Goal: Task Accomplishment & Management: Complete application form

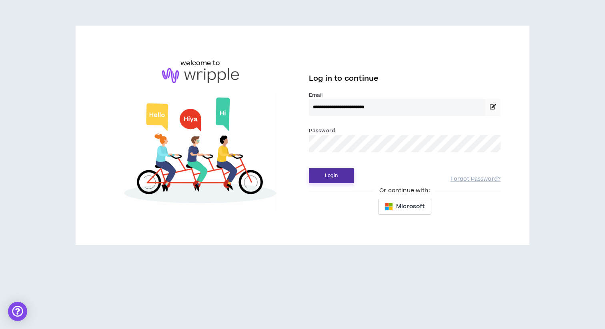
click at [338, 181] on button "Login" at bounding box center [331, 175] width 45 height 15
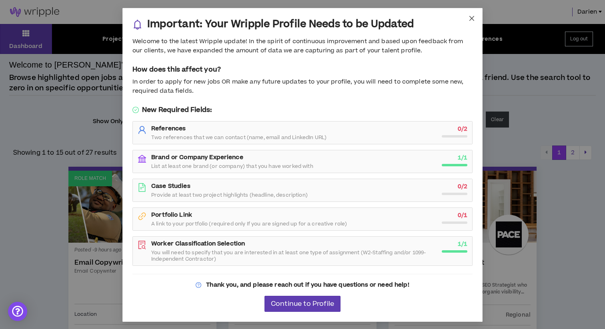
click at [471, 18] on icon "close" at bounding box center [471, 18] width 6 height 6
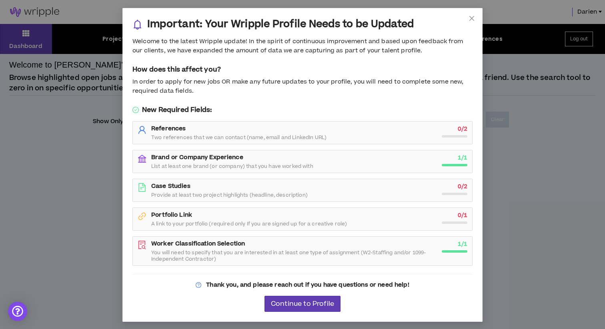
click at [155, 133] on div "References Two references that we can contact (name, email and LinkedIn URL)" at bounding box center [294, 133] width 286 height 16
click at [297, 304] on span "Continue to Profile" at bounding box center [302, 304] width 63 height 8
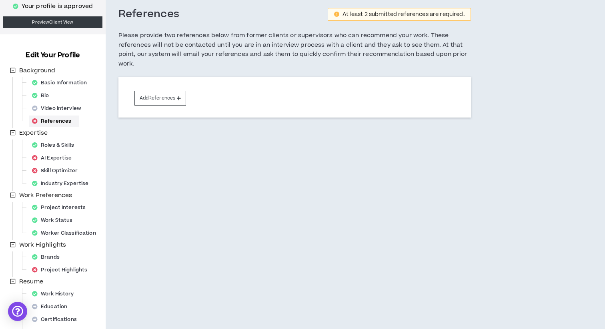
scroll to position [82, 0]
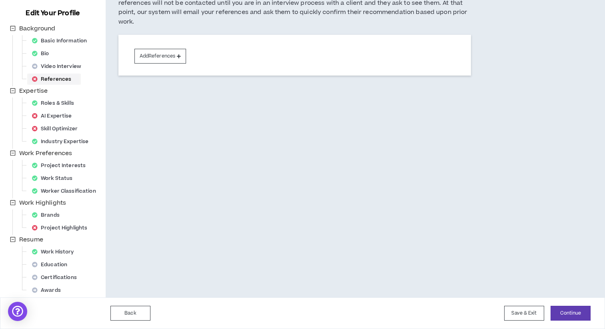
click at [64, 77] on div "References" at bounding box center [54, 79] width 50 height 11
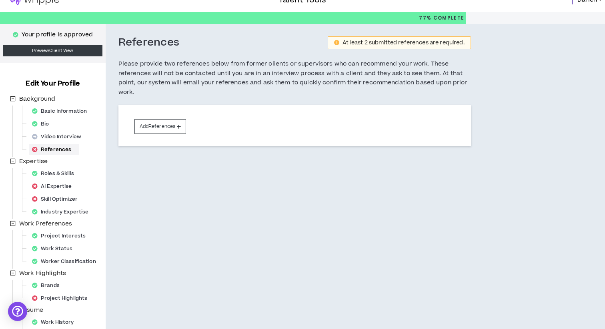
scroll to position [0, 0]
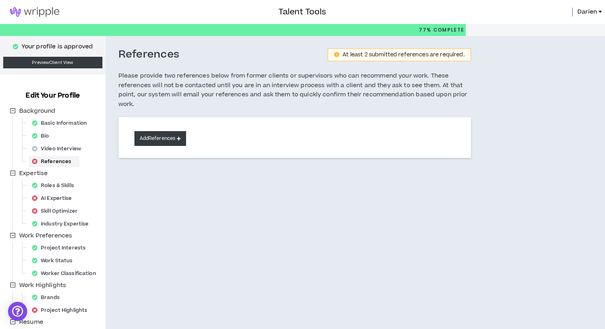
click at [150, 138] on button "Add References" at bounding box center [160, 138] width 52 height 15
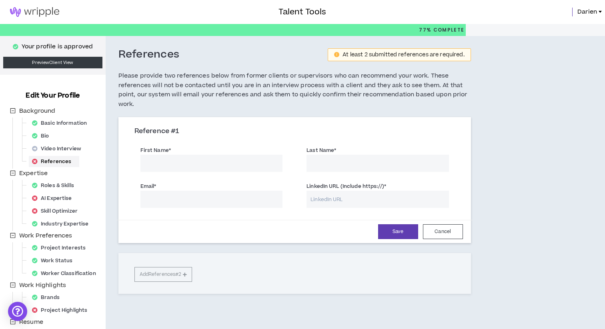
click at [166, 164] on input "First Name *" at bounding box center [211, 163] width 142 height 17
type input "Kavon"
click at [322, 162] on input "Last Name *" at bounding box center [377, 163] width 142 height 17
type input "Chatman"
click at [224, 201] on input "Email *" at bounding box center [211, 199] width 142 height 17
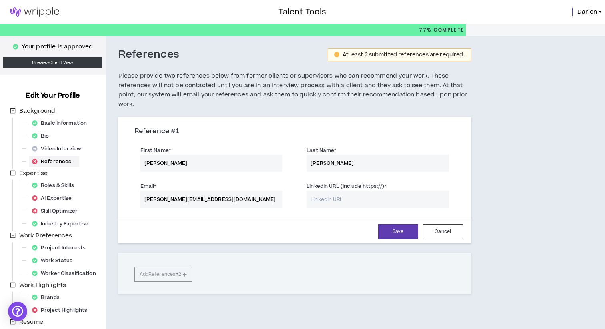
type input "kavon@phuconcepts.com"
click at [333, 195] on input "LinkedIn URL (Include https://) *" at bounding box center [377, 199] width 142 height 17
paste input "https://www.linkedin.com/in/kavon-travis-626409137/"
type input "https://www.linkedin.com/in/kavon-travis-626409137/"
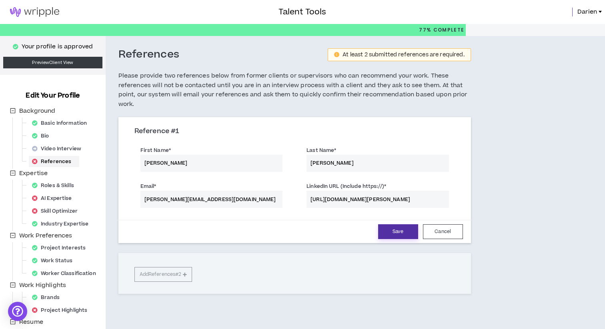
scroll to position [0, 0]
click at [390, 230] on button "Save" at bounding box center [398, 231] width 40 height 15
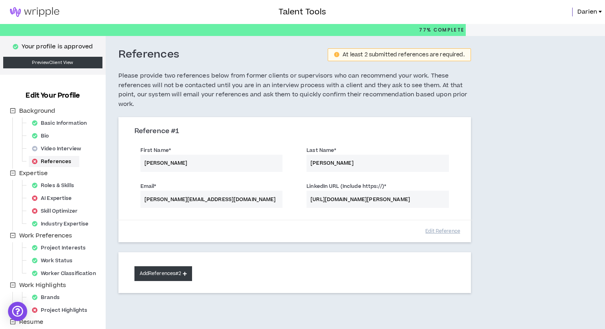
click at [160, 278] on button "Add References #2" at bounding box center [163, 273] width 58 height 15
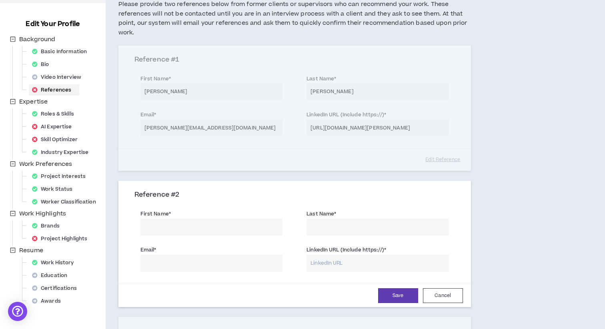
scroll to position [93, 0]
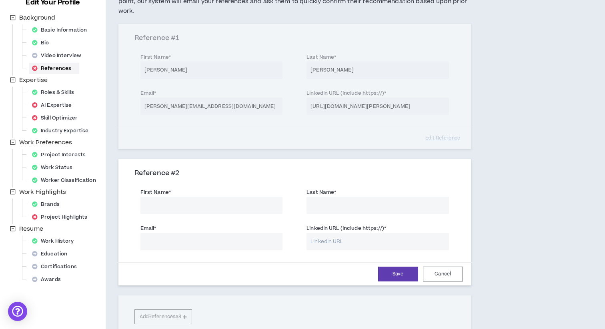
click at [329, 245] on input "LinkedIn URL (Include https://) *" at bounding box center [377, 241] width 142 height 17
paste input "https://www.linkedin.com/in/raeahc/"
type input "https://www.linkedin.com/in/raeahc/"
click at [195, 205] on input "First Name *" at bounding box center [211, 205] width 142 height 17
type input "Raeah"
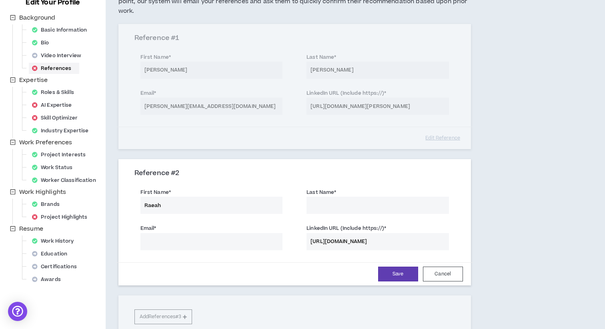
click at [349, 209] on input "Last Name *" at bounding box center [377, 205] width 142 height 17
type input "Smith"
click at [181, 238] on input "Email *" at bounding box center [211, 241] width 142 height 17
paste input "raeahc@gmail.com"
type input "raeahc@gmail.com"
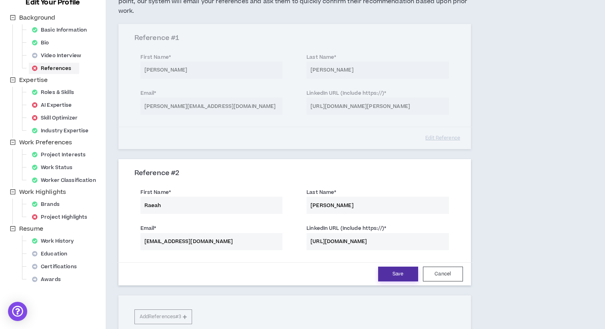
click at [400, 274] on button "Save" at bounding box center [398, 274] width 40 height 15
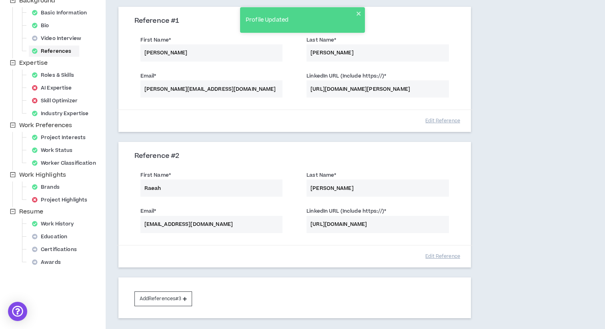
scroll to position [49, 0]
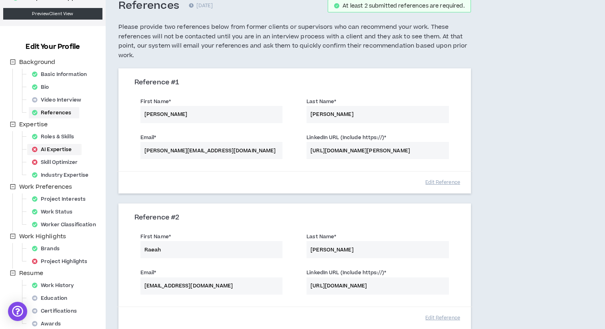
click at [78, 151] on div "AI Expertise" at bounding box center [54, 149] width 51 height 11
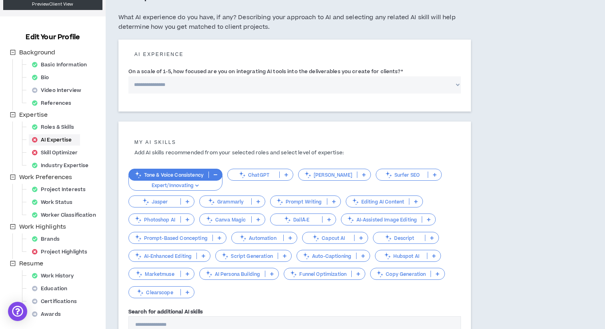
scroll to position [110, 0]
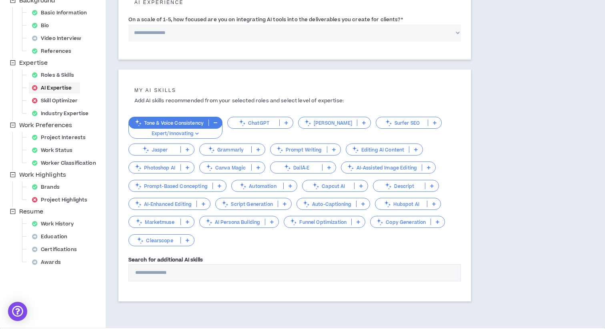
click at [173, 125] on p "Tone & Voice Consistency" at bounding box center [169, 123] width 80 height 6
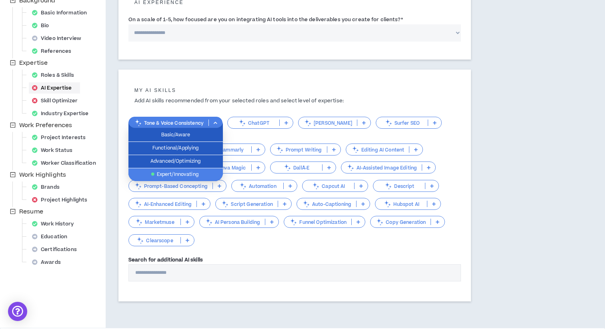
click at [182, 175] on span "Expert/Innovating" at bounding box center [175, 174] width 85 height 9
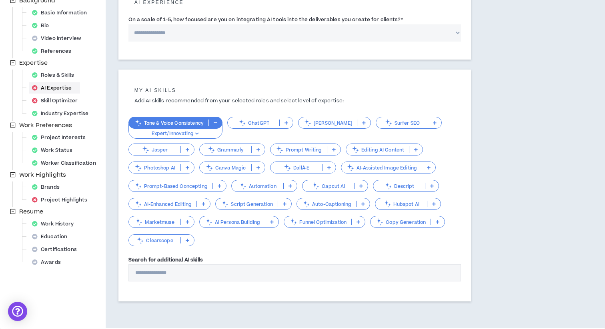
click at [287, 123] on icon at bounding box center [286, 123] width 4 height 4
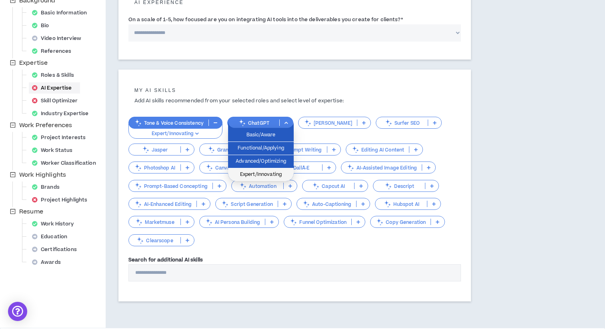
click at [273, 173] on span "Expert/Innovating" at bounding box center [261, 174] width 56 height 9
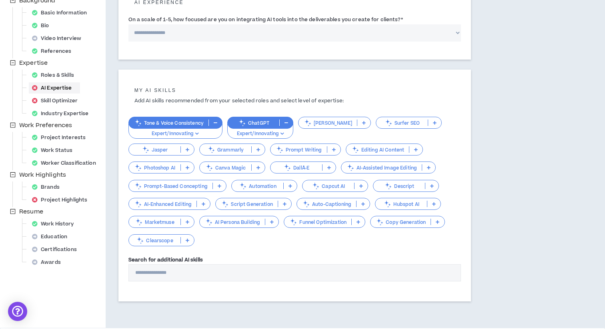
click at [260, 150] on icon at bounding box center [258, 150] width 4 height 4
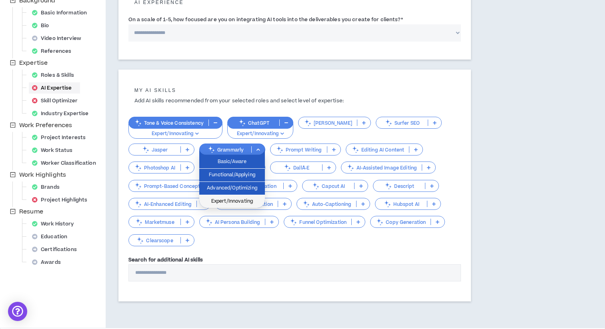
click at [249, 202] on span "Expert/Innovating" at bounding box center [232, 201] width 56 height 9
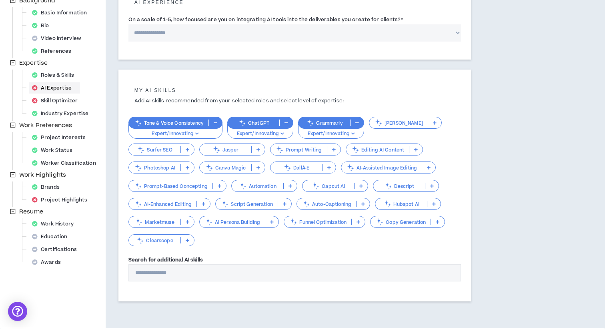
click at [258, 151] on icon at bounding box center [258, 150] width 4 height 4
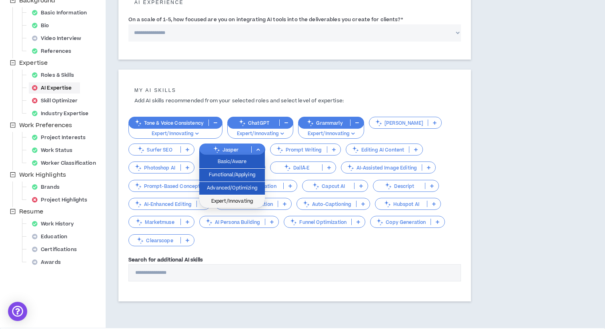
click at [253, 202] on span "Expert/Innovating" at bounding box center [232, 201] width 56 height 9
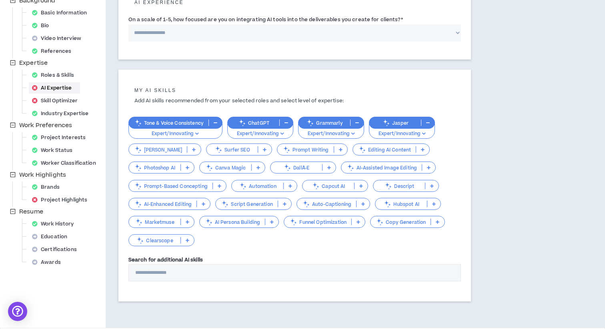
click at [339, 149] on icon at bounding box center [341, 150] width 4 height 4
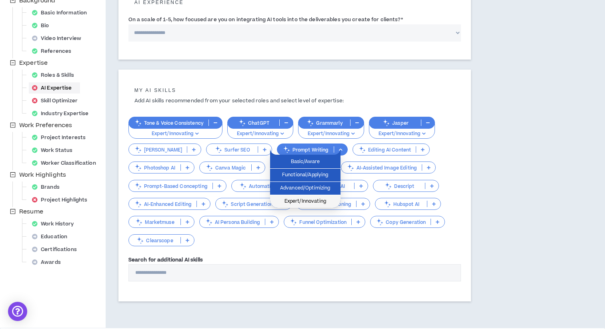
click at [320, 198] on span "Expert/Innovating" at bounding box center [305, 201] width 61 height 9
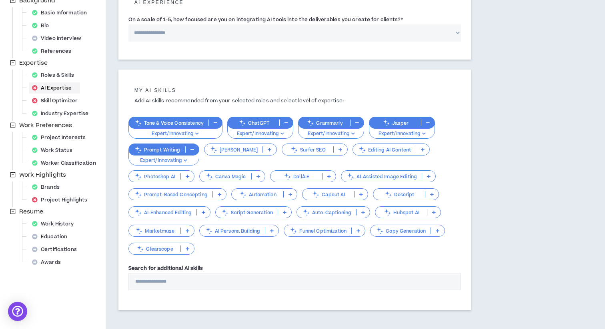
click at [418, 147] on p at bounding box center [422, 149] width 13 height 6
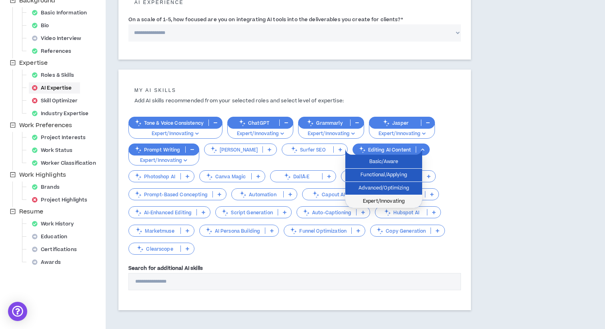
click at [404, 197] on span "Expert/Innovating" at bounding box center [383, 201] width 67 height 9
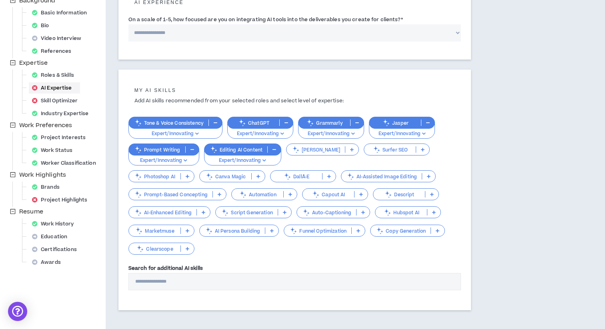
click at [273, 232] on p at bounding box center [271, 231] width 13 height 6
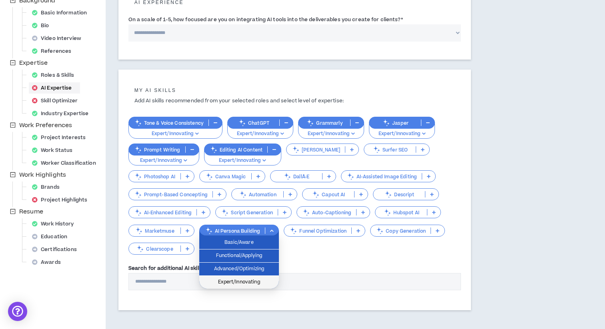
click at [266, 282] on span "Expert/Innovating" at bounding box center [239, 282] width 70 height 9
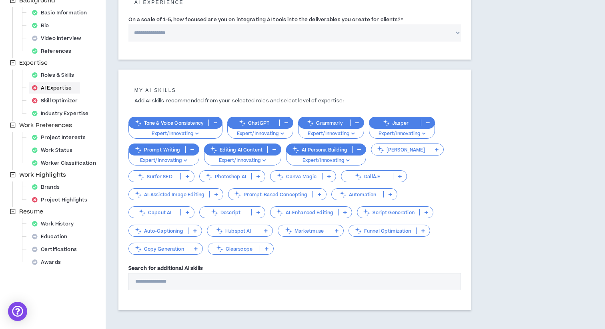
click at [389, 196] on icon at bounding box center [390, 194] width 4 height 4
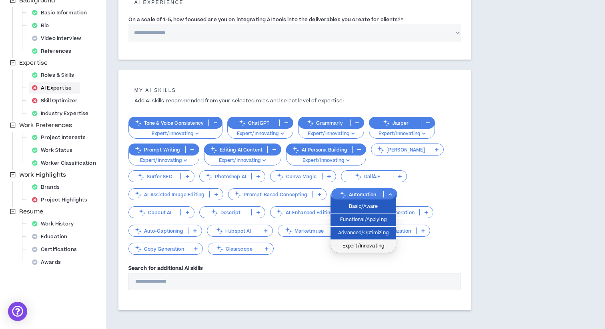
click at [365, 245] on span "Expert/Innovating" at bounding box center [363, 246] width 56 height 9
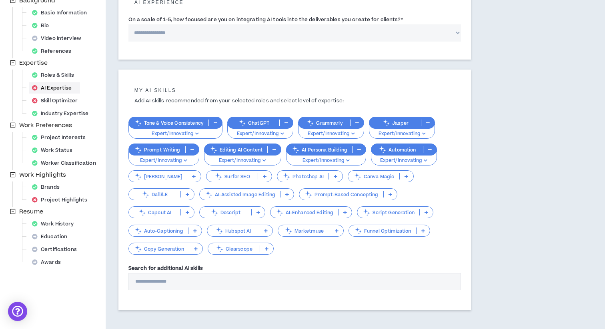
click at [388, 195] on icon at bounding box center [390, 194] width 4 height 4
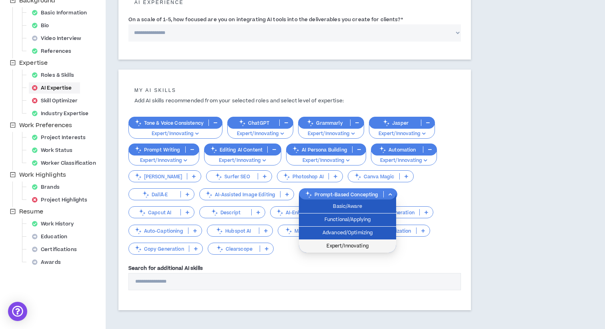
click at [353, 245] on span "Expert/Innovating" at bounding box center [348, 246] width 88 height 9
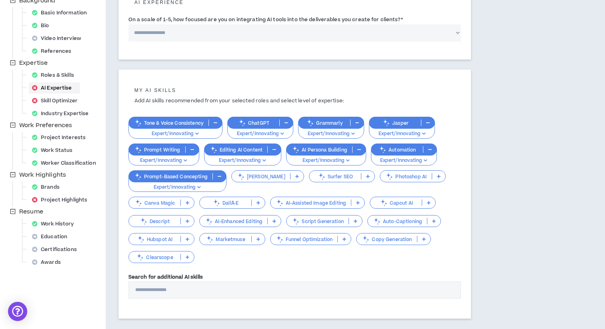
click at [189, 237] on icon at bounding box center [188, 239] width 4 height 4
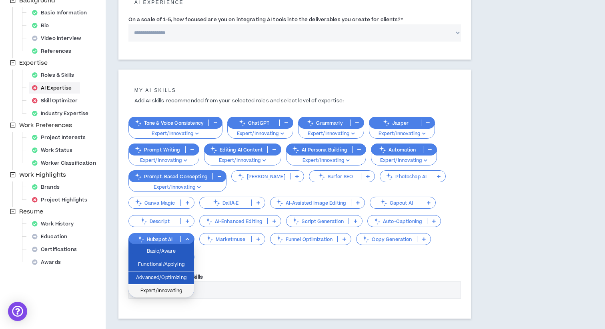
click at [179, 287] on span "Expert/Innovating" at bounding box center [161, 291] width 56 height 9
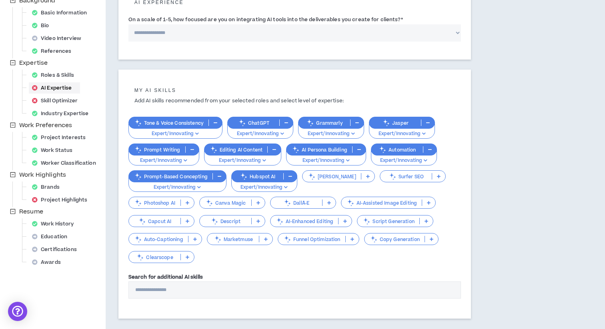
click at [351, 239] on icon at bounding box center [352, 239] width 4 height 4
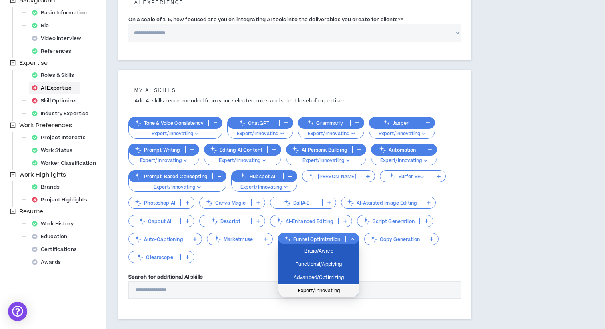
click at [333, 289] on span "Expert/Innovating" at bounding box center [319, 291] width 72 height 9
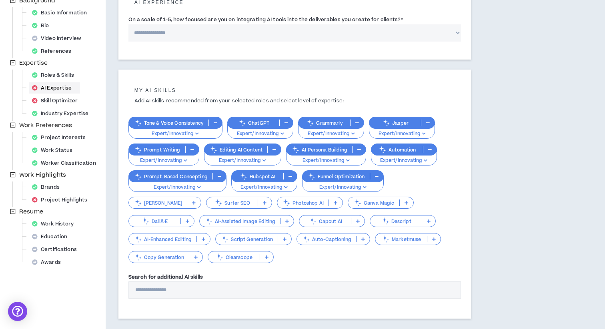
click at [198, 255] on icon at bounding box center [196, 257] width 4 height 4
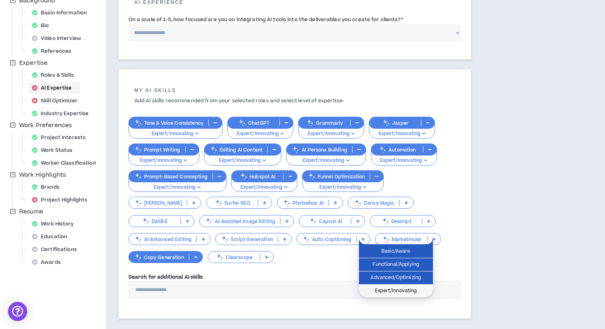
click at [399, 293] on span "Expert/Innovating" at bounding box center [396, 291] width 64 height 9
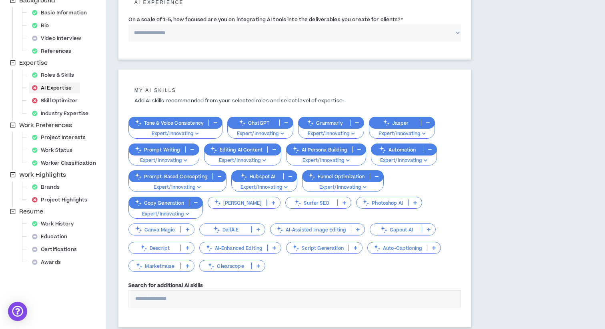
click at [190, 229] on p at bounding box center [187, 229] width 13 height 6
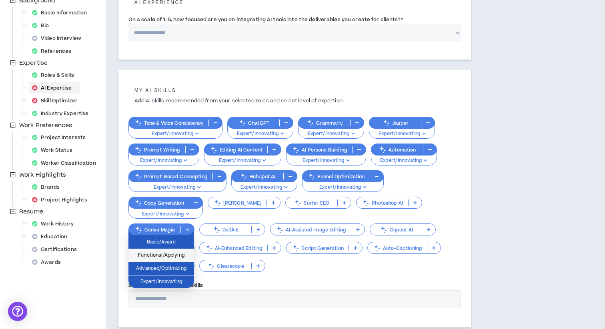
click at [179, 258] on span "Functional/Applying" at bounding box center [161, 255] width 56 height 9
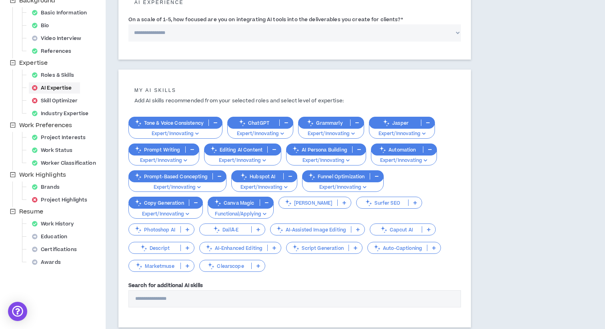
click at [359, 229] on p at bounding box center [357, 229] width 13 height 6
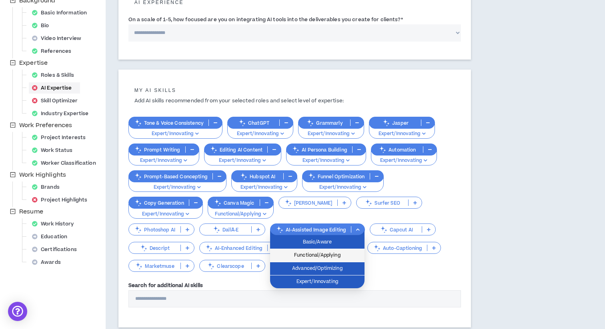
click at [344, 258] on span "Functional/Applying" at bounding box center [317, 255] width 85 height 9
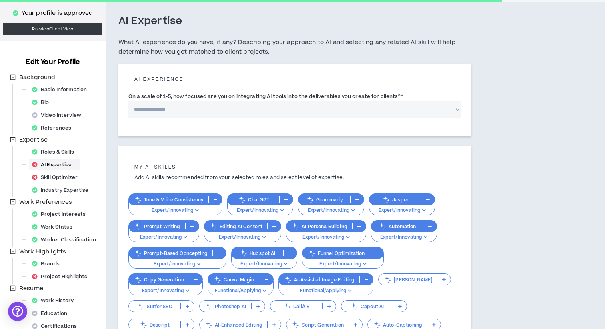
scroll to position [26, 0]
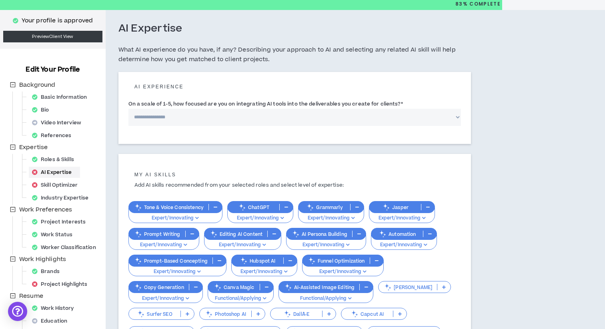
click at [210, 117] on select "**********" at bounding box center [294, 117] width 332 height 17
select select "*"
click at [128, 109] on select "**********" at bounding box center [294, 117] width 332 height 17
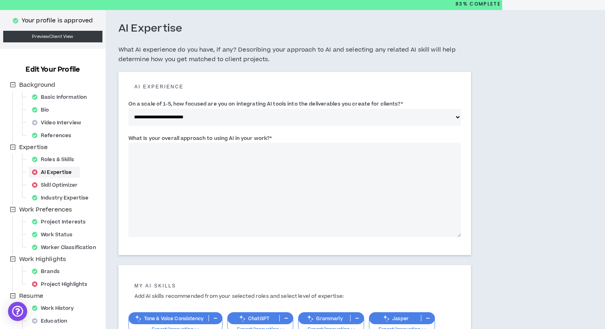
click at [214, 160] on textarea "What is your overall approach to using AI in your work? *" at bounding box center [294, 190] width 332 height 94
drag, startPoint x: 274, startPoint y: 137, endPoint x: 130, endPoint y: 137, distance: 144.4
click at [130, 137] on div "What is your overall approach to using AI in your work? * This field is require…" at bounding box center [294, 185] width 332 height 103
copy label "What is your overall approach to using AI in your work? *"
click at [206, 178] on textarea "What is your overall approach to using AI in your work? *" at bounding box center [294, 190] width 332 height 94
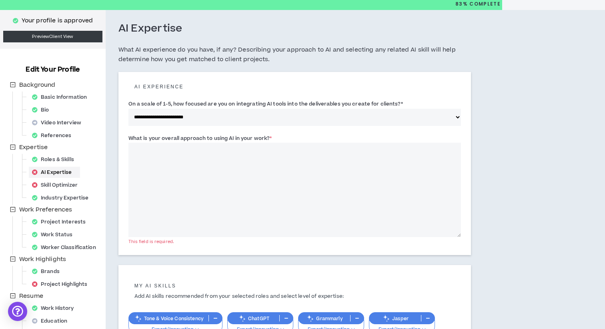
paste textarea "**********"
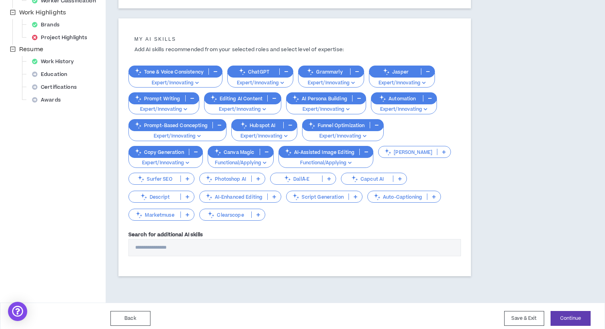
scroll to position [277, 0]
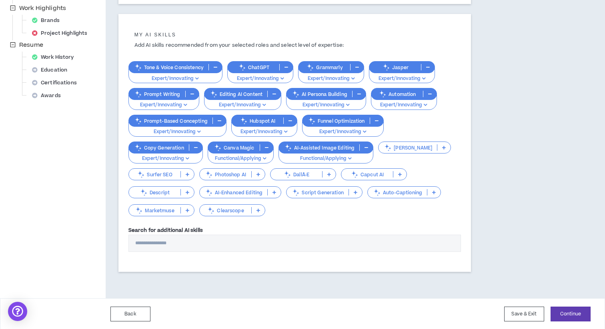
type textarea "**********"
click at [398, 248] on input "Search for additional AI skills" at bounding box center [294, 243] width 332 height 17
click at [564, 313] on button "Continue" at bounding box center [570, 314] width 40 height 15
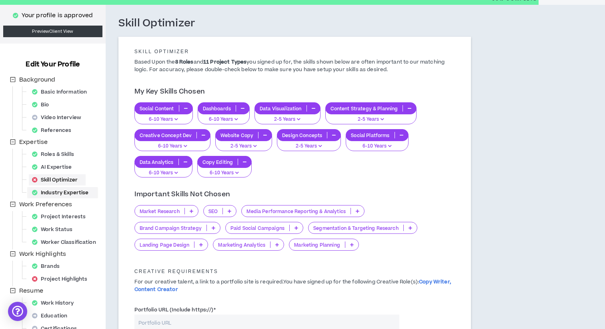
scroll to position [32, 0]
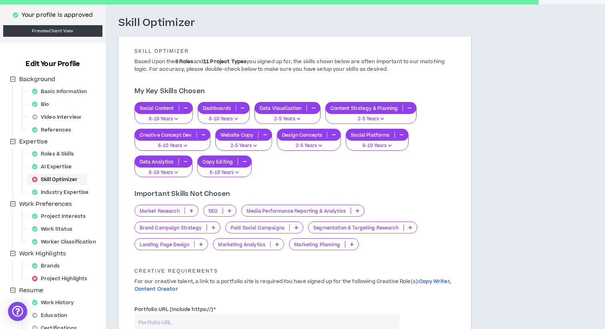
click at [71, 178] on div "Skill Optimizer" at bounding box center [57, 179] width 57 height 11
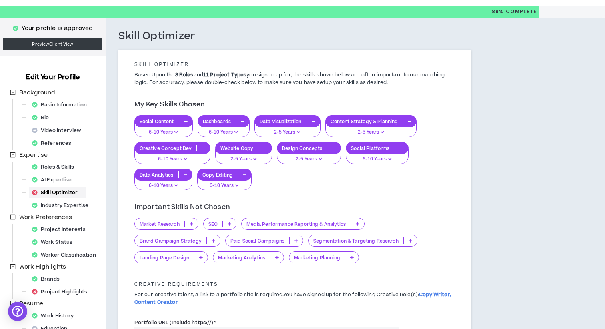
scroll to position [19, 0]
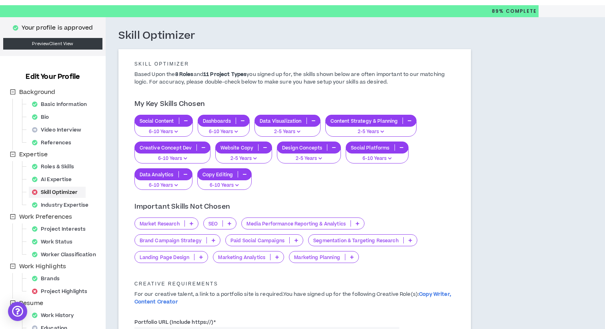
click at [194, 225] on p at bounding box center [191, 223] width 13 height 6
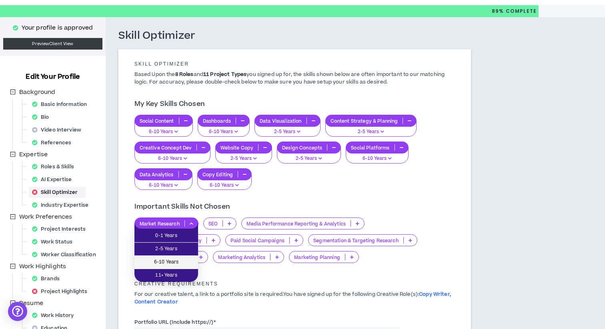
click at [184, 260] on span "6-10 Years" at bounding box center [166, 262] width 54 height 9
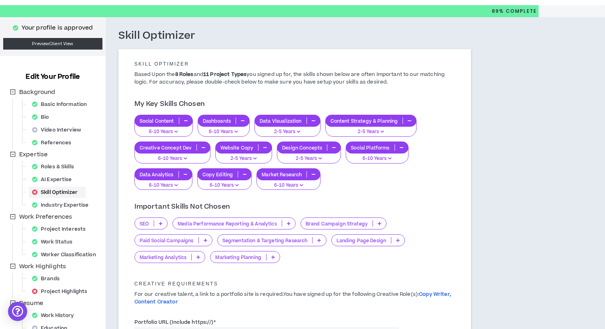
click at [164, 223] on p at bounding box center [160, 223] width 13 height 6
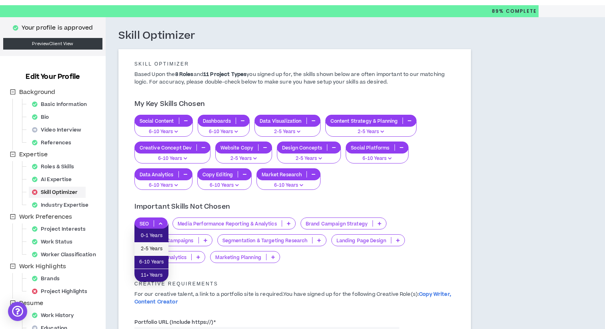
click at [160, 253] on span "2-5 Years" at bounding box center [151, 249] width 24 height 9
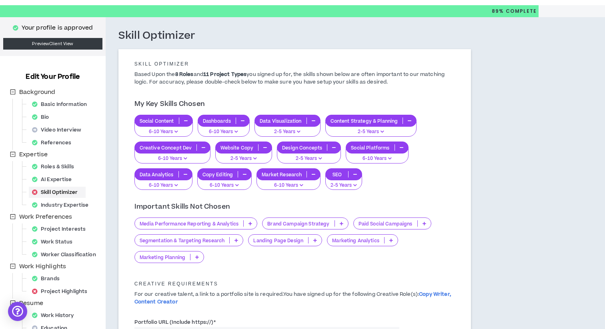
click at [256, 225] on p at bounding box center [250, 223] width 13 height 6
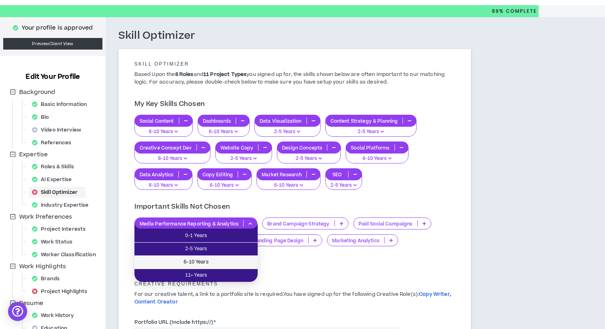
click at [244, 258] on span "6-10 Years" at bounding box center [196, 262] width 114 height 9
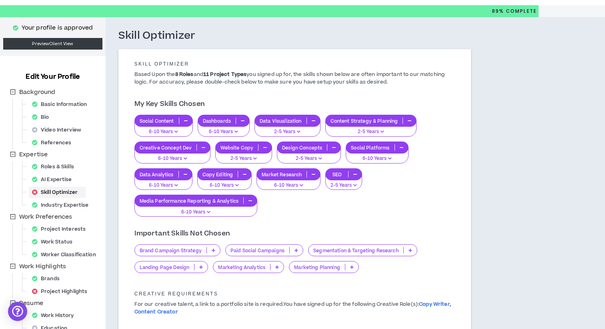
click at [214, 250] on p at bounding box center [213, 250] width 13 height 6
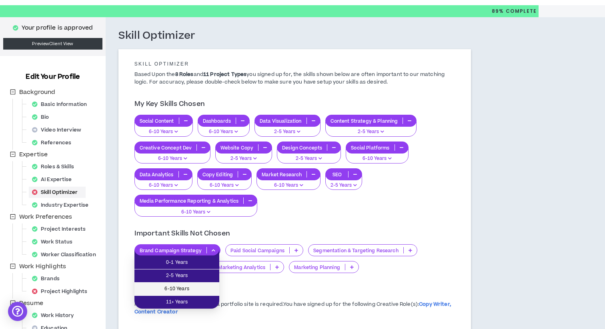
click at [202, 284] on li "6-10 Years" at bounding box center [176, 289] width 85 height 13
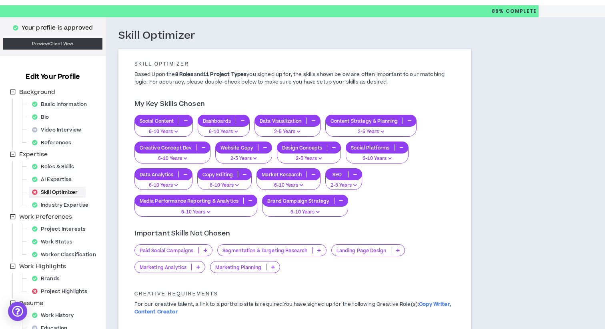
click at [204, 250] on icon at bounding box center [206, 250] width 4 height 4
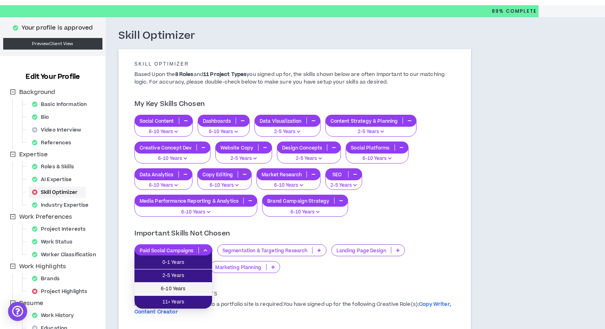
click at [194, 286] on span "6-10 Years" at bounding box center [173, 289] width 68 height 9
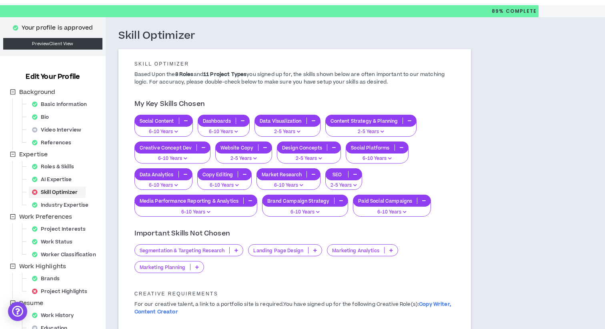
click at [235, 249] on icon at bounding box center [236, 250] width 4 height 4
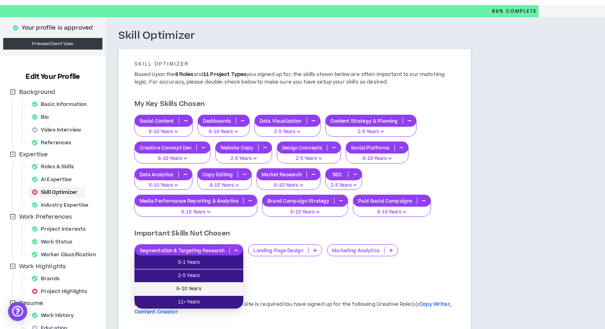
click at [222, 284] on li "6-10 Years" at bounding box center [188, 289] width 109 height 13
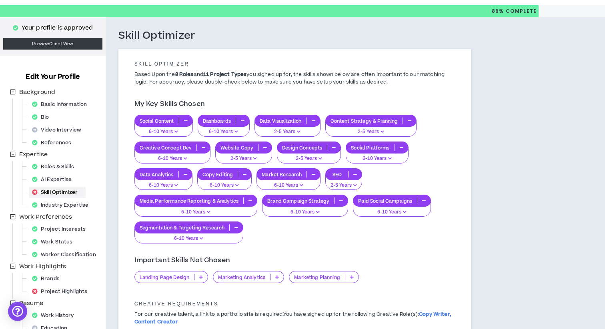
click at [203, 277] on p at bounding box center [200, 277] width 13 height 6
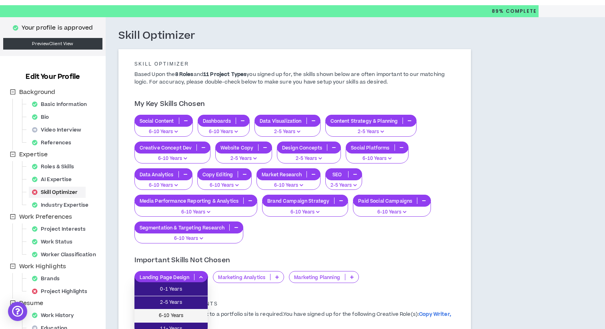
click at [188, 312] on span "6-10 Years" at bounding box center [171, 316] width 64 height 9
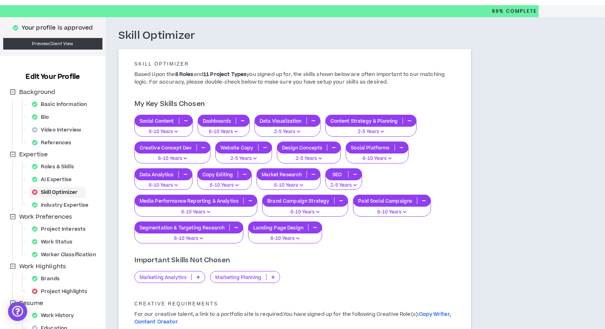
click at [197, 276] on icon at bounding box center [198, 277] width 4 height 4
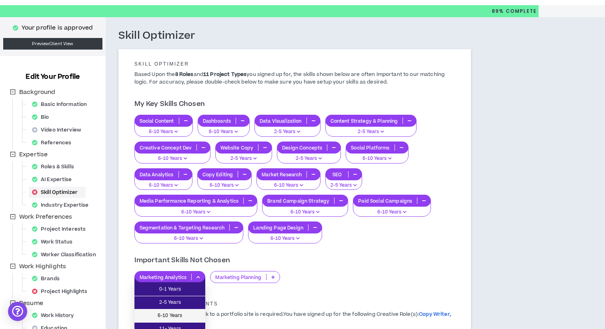
click at [179, 313] on span "6-10 Years" at bounding box center [169, 316] width 61 height 9
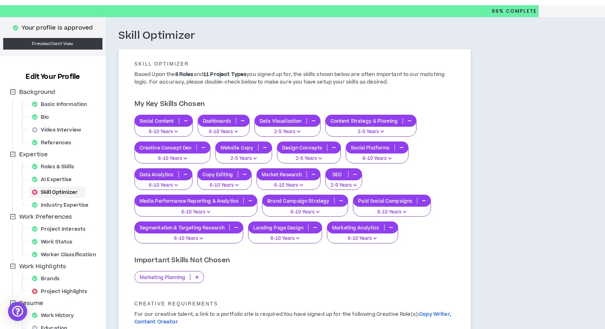
click at [197, 277] on icon at bounding box center [197, 277] width 4 height 4
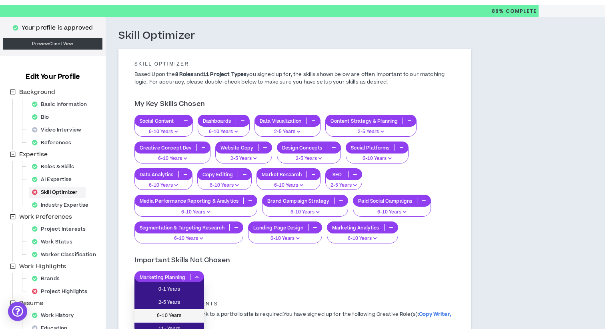
click at [186, 315] on span "6-10 Years" at bounding box center [169, 316] width 60 height 9
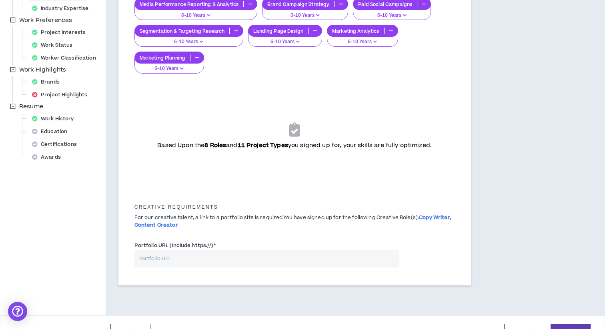
scroll to position [233, 0]
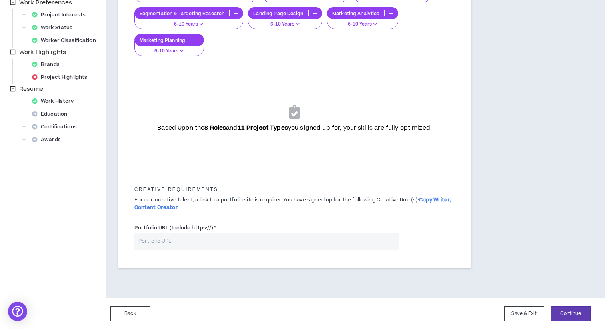
click at [189, 241] on input "Portfolio URL (Include https://) *" at bounding box center [266, 241] width 265 height 17
type input "https://darienjohnson93.wixsite.com/darien"
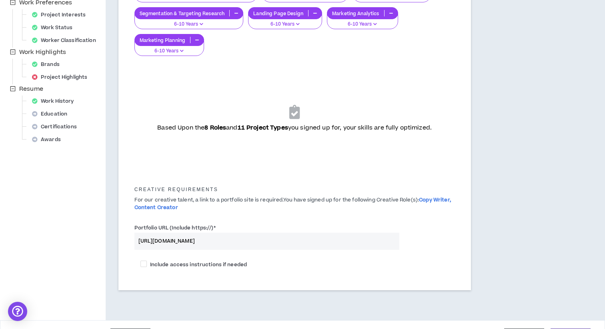
scroll to position [256, 0]
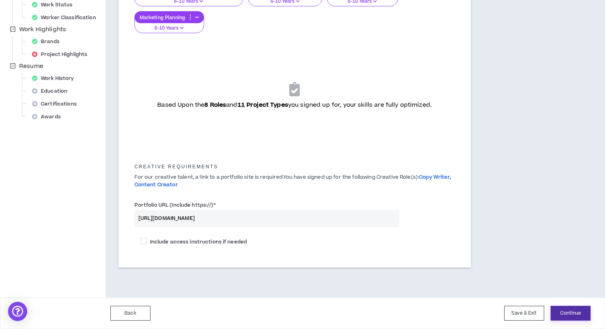
click at [573, 314] on button "Continue" at bounding box center [570, 313] width 40 height 15
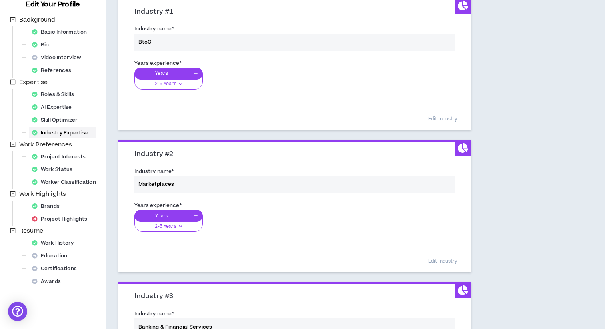
scroll to position [92, 0]
click at [59, 255] on div "Education" at bounding box center [52, 255] width 46 height 11
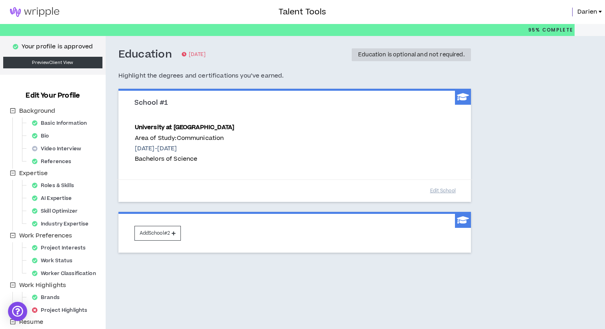
click at [49, 10] on img at bounding box center [34, 12] width 69 height 10
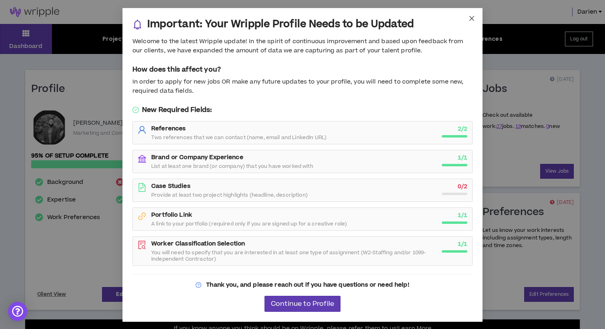
click at [470, 21] on icon "close" at bounding box center [471, 18] width 6 height 6
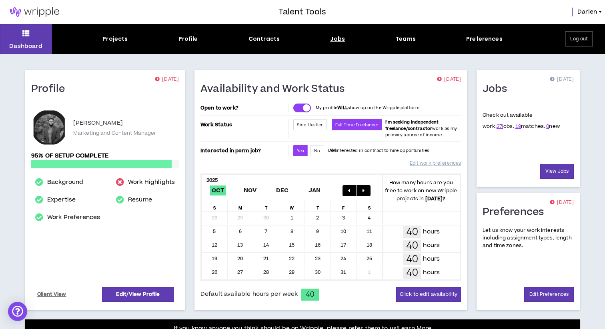
click at [336, 36] on div "Jobs" at bounding box center [337, 39] width 15 height 8
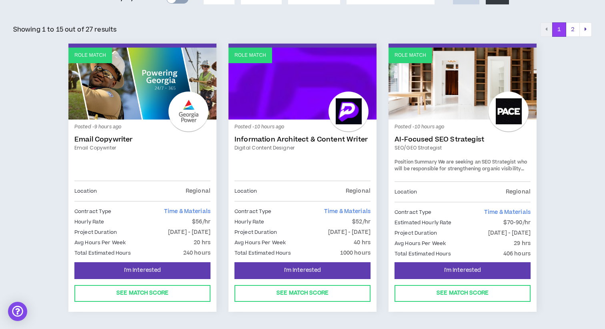
scroll to position [121, 0]
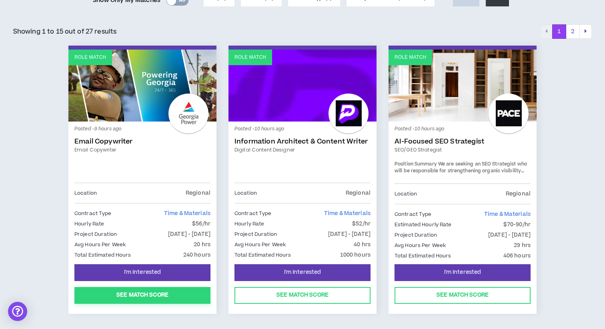
click at [137, 299] on button "See Match Score" at bounding box center [142, 295] width 136 height 17
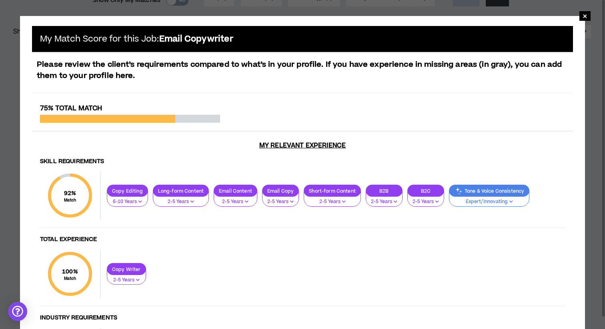
click at [512, 202] on icon "button" at bounding box center [511, 202] width 4 height 4
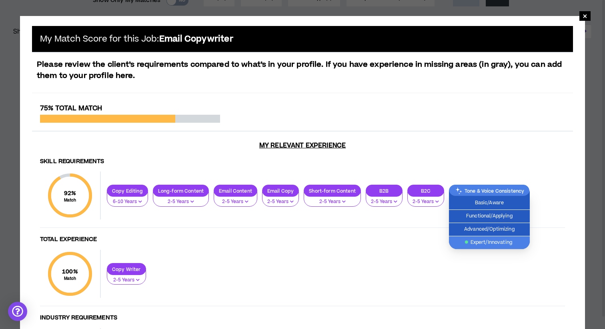
click at [506, 242] on span "Expert/Innovating" at bounding box center [489, 242] width 71 height 9
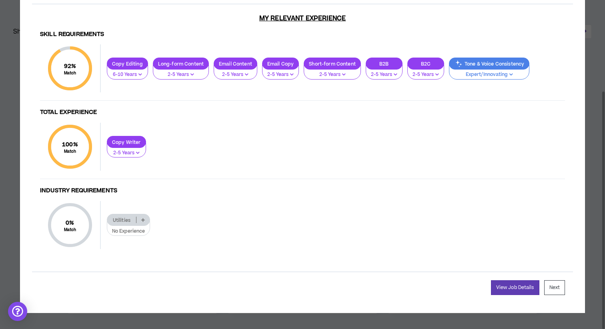
click at [143, 219] on icon at bounding box center [143, 220] width 4 height 4
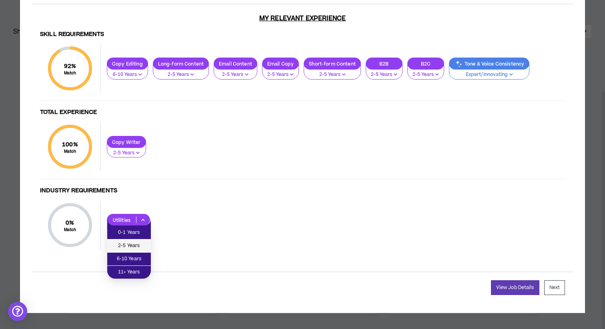
click at [141, 242] on span "2-5 Years" at bounding box center [129, 246] width 34 height 9
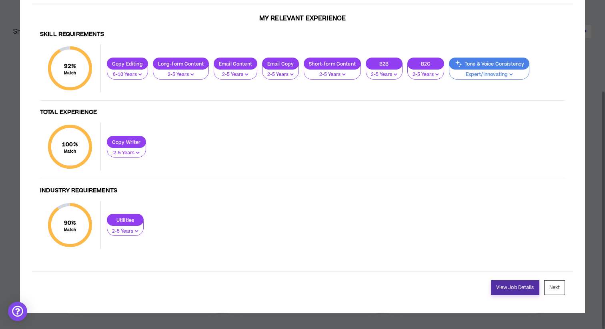
click at [496, 285] on link "View Job Details" at bounding box center [515, 287] width 48 height 15
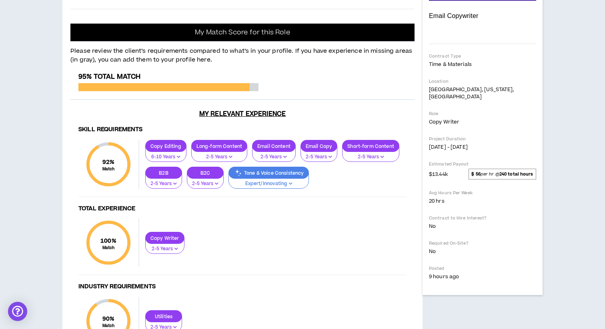
scroll to position [68, 0]
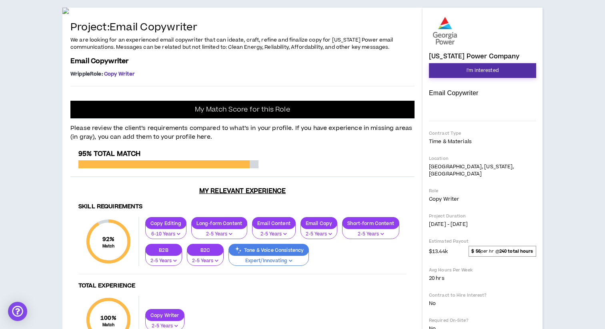
click at [466, 71] on button "I'm Interested" at bounding box center [482, 70] width 107 height 15
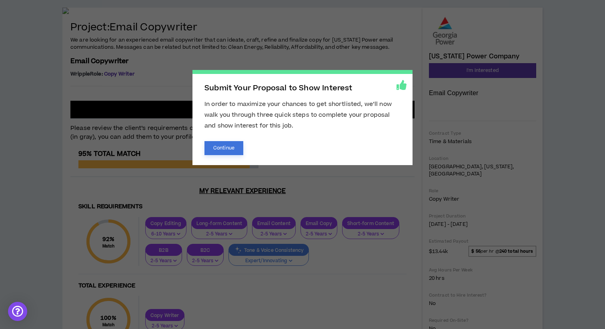
click at [229, 146] on button "Continue" at bounding box center [223, 148] width 39 height 14
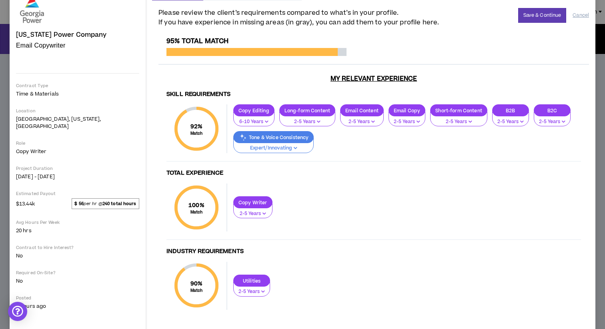
scroll to position [44, 0]
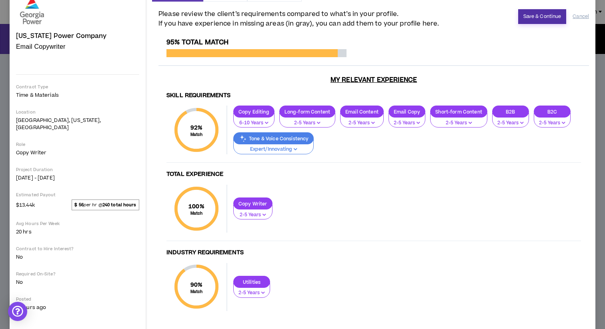
click at [535, 20] on button "Save & Continue" at bounding box center [542, 16] width 48 height 15
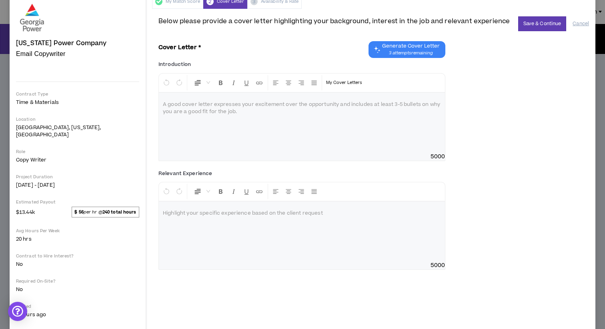
scroll to position [32, 0]
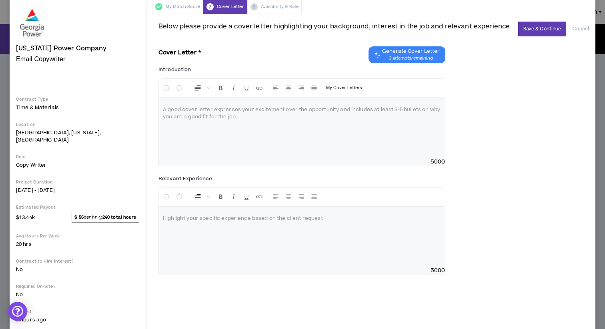
click at [415, 59] on span "3 attempts remaining" at bounding box center [411, 58] width 58 height 6
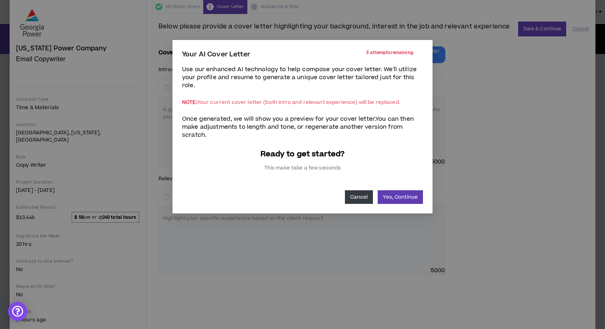
click at [360, 192] on button "Cancel" at bounding box center [359, 197] width 28 height 14
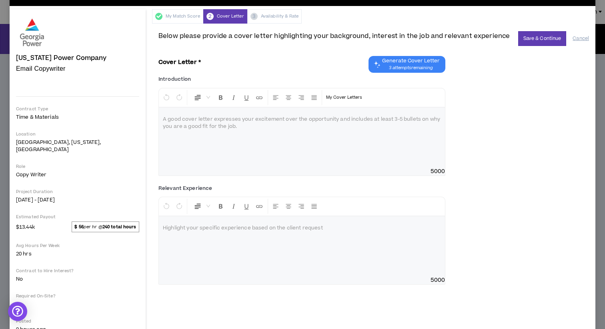
scroll to position [24, 0]
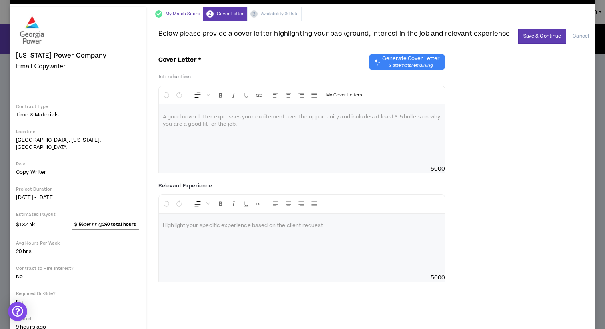
click at [152, 15] on div "My Match Score" at bounding box center [177, 14] width 51 height 14
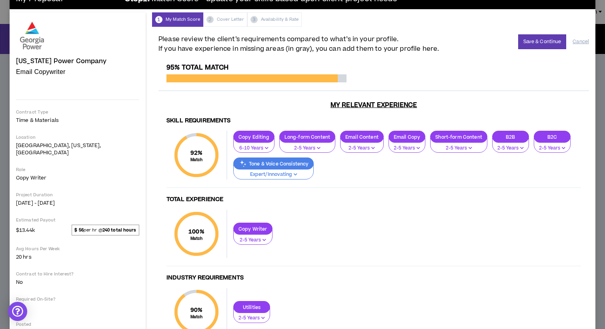
scroll to position [0, 0]
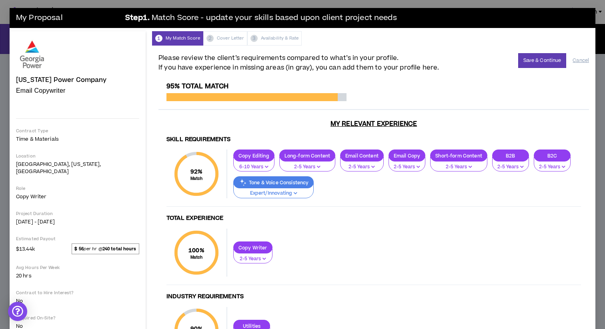
click at [190, 42] on div "1 My Match Score 2 Cover Letter 3 Availability & Rate" at bounding box center [373, 38] width 443 height 14
click at [187, 36] on div "1 My Match Score 2 Cover Letter 3 Availability & Rate" at bounding box center [373, 38] width 443 height 14
click at [578, 62] on button "Cancel" at bounding box center [580, 61] width 16 height 14
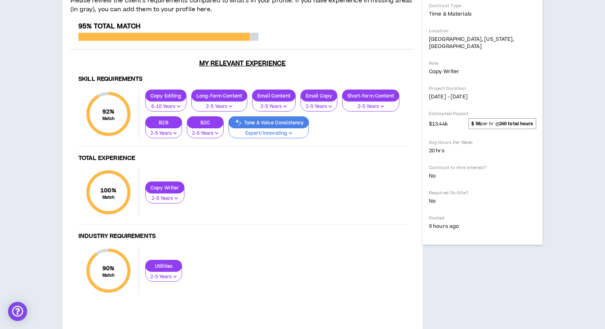
scroll to position [152, 0]
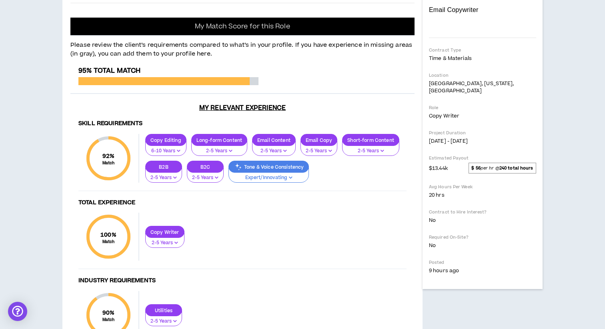
drag, startPoint x: 70, startPoint y: 134, endPoint x: 323, endPoint y: 161, distance: 254.7
click at [323, 161] on div "Project: Email Copywriter We are looking for an experienced email copywriter th…" at bounding box center [242, 155] width 360 height 463
copy div "Project: Email Copywriter We are looking for an experienced email copywriter th…"
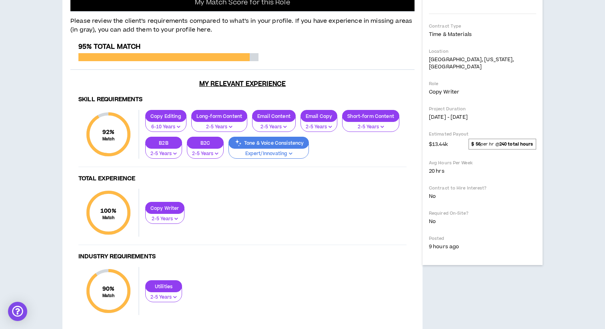
scroll to position [118, 0]
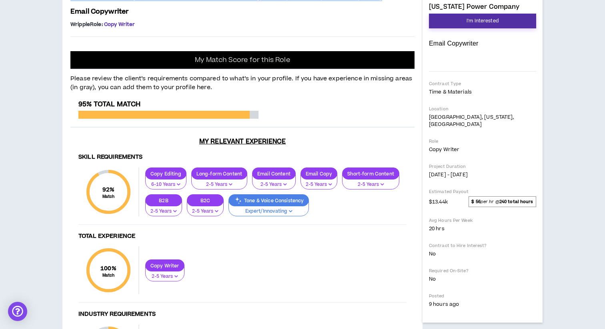
click at [437, 20] on button "I'm Interested" at bounding box center [482, 21] width 107 height 15
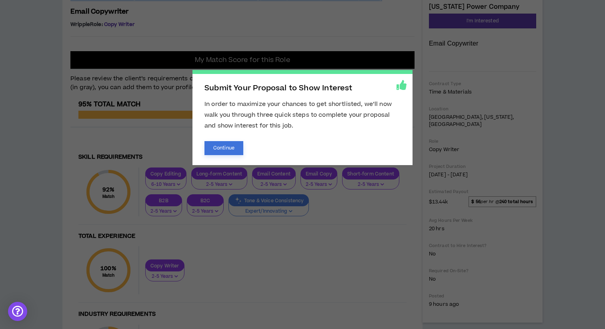
click at [228, 146] on button "Continue" at bounding box center [223, 148] width 39 height 14
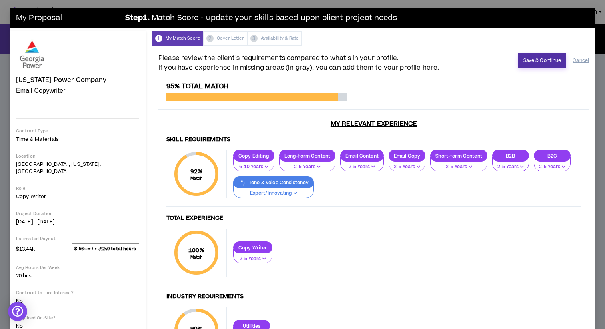
click at [541, 59] on button "Save & Continue" at bounding box center [542, 60] width 48 height 15
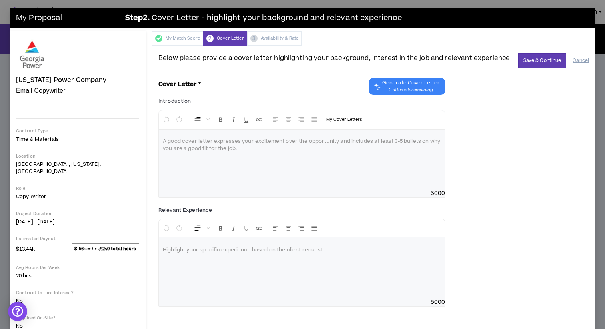
click at [242, 152] on div at bounding box center [302, 160] width 286 height 60
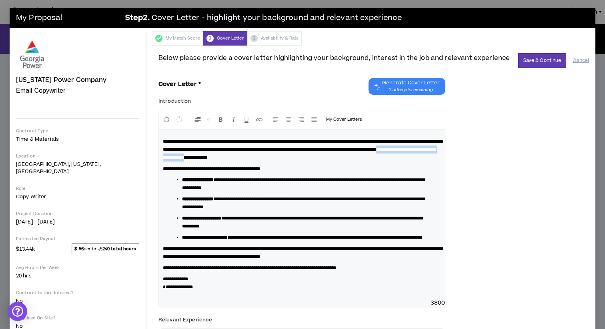
drag, startPoint x: 292, startPoint y: 160, endPoint x: 195, endPoint y: 156, distance: 97.3
click at [195, 156] on p "**********" at bounding box center [302, 150] width 278 height 24
click at [217, 122] on icon "Format Bold" at bounding box center [220, 119] width 7 height 7
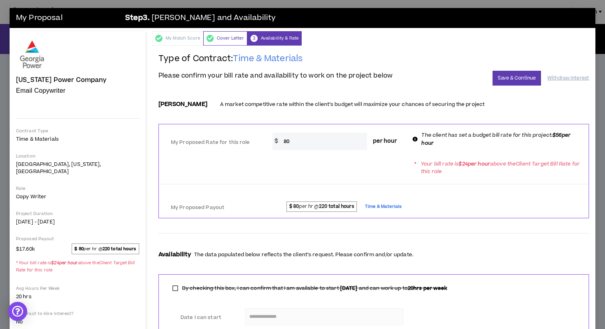
click at [221, 38] on div "Cover Letter" at bounding box center [225, 38] width 44 height 14
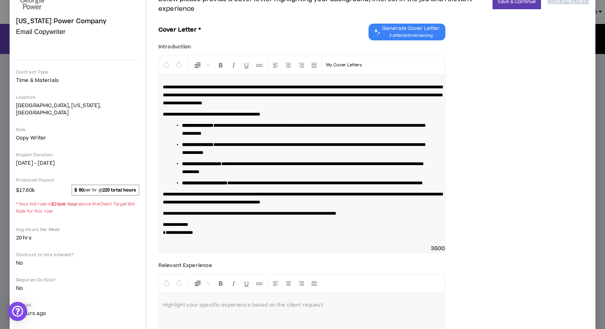
scroll to position [123, 0]
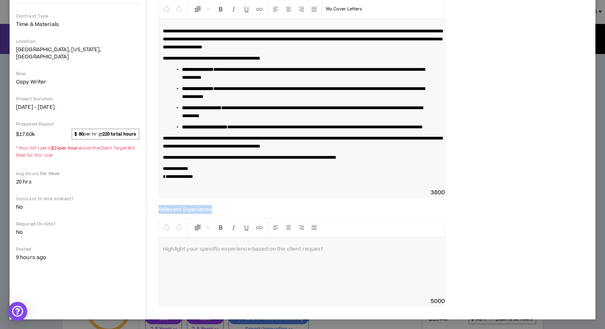
drag, startPoint x: 217, startPoint y: 211, endPoint x: 158, endPoint y: 210, distance: 58.8
click at [158, 210] on div "Relevant Experience Normal Highlight your specific experience based on the clie…" at bounding box center [301, 255] width 287 height 101
copy label "Relevant Experience"
click at [204, 254] on div at bounding box center [302, 268] width 286 height 60
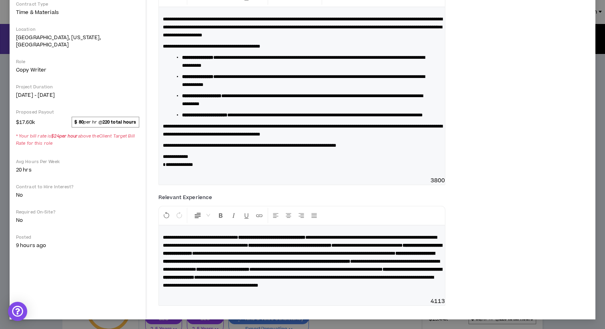
scroll to position [144, 0]
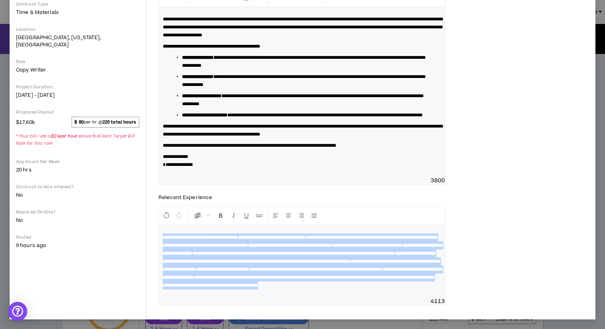
drag, startPoint x: 323, startPoint y: 294, endPoint x: 161, endPoint y: 227, distance: 175.4
click at [161, 227] on div "**********" at bounding box center [302, 262] width 286 height 72
click at [218, 212] on icon "Format Bold" at bounding box center [220, 215] width 7 height 7
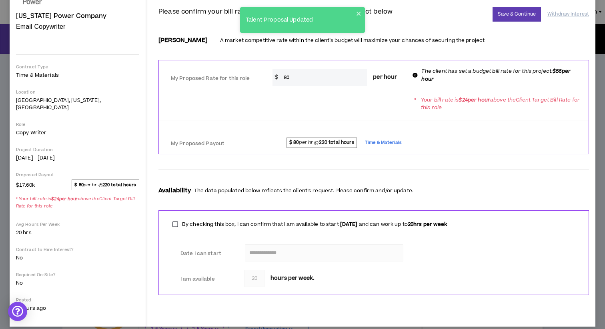
scroll to position [0, 0]
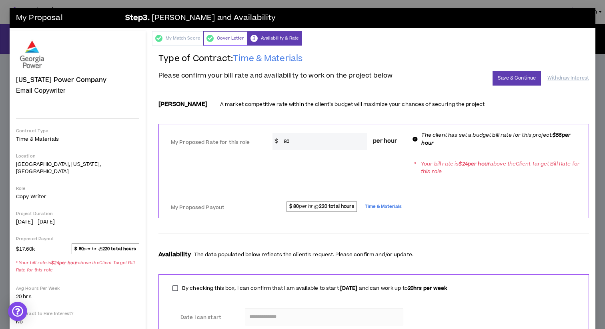
click at [221, 36] on div "Cover Letter" at bounding box center [225, 38] width 44 height 14
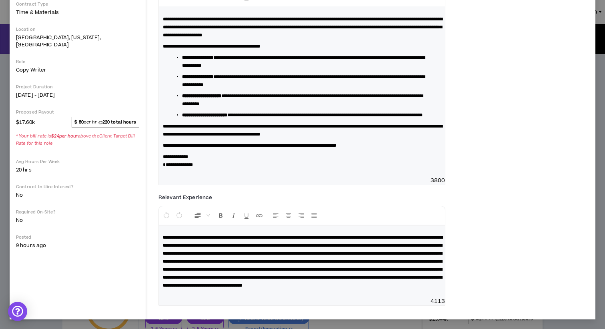
scroll to position [151, 0]
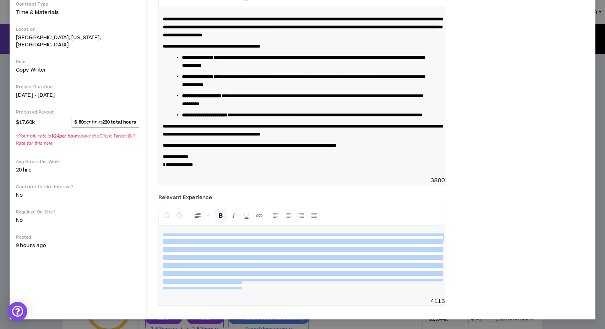
drag, startPoint x: 319, startPoint y: 285, endPoint x: 163, endPoint y: 222, distance: 168.7
click at [163, 234] on p "**********" at bounding box center [302, 262] width 278 height 56
click at [219, 212] on icon "Format Bold" at bounding box center [220, 215] width 7 height 7
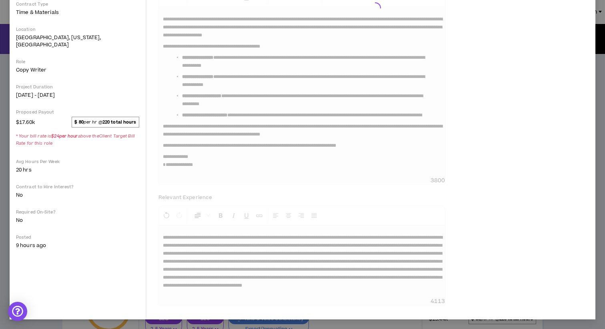
scroll to position [64, 0]
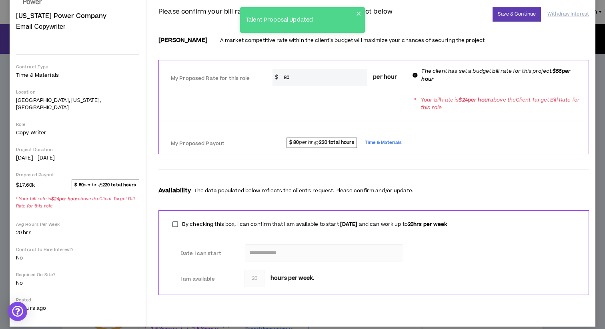
click at [296, 81] on input "80" at bounding box center [324, 77] width 88 height 17
type input "8"
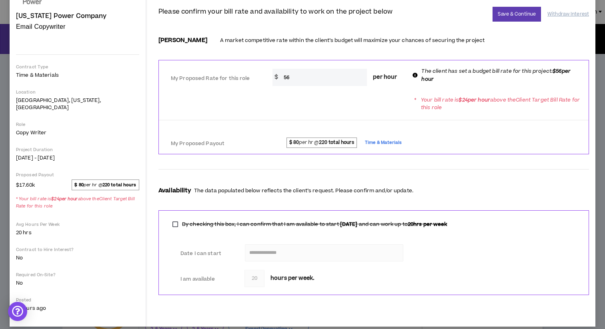
type input "56"
click at [288, 102] on div "* Your bill rate is $ 24 per hour above the Client Target Bill Rate for this ro…" at bounding box center [374, 103] width 430 height 22
click at [509, 12] on button "Save & Continue" at bounding box center [516, 14] width 48 height 15
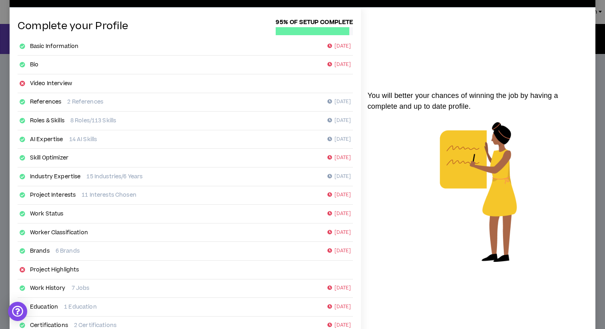
scroll to position [92, 0]
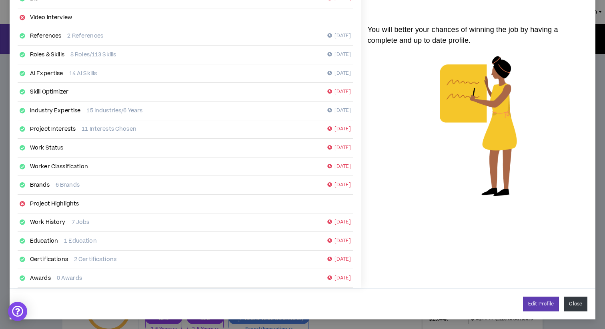
click at [571, 308] on button "Close" at bounding box center [576, 304] width 24 height 15
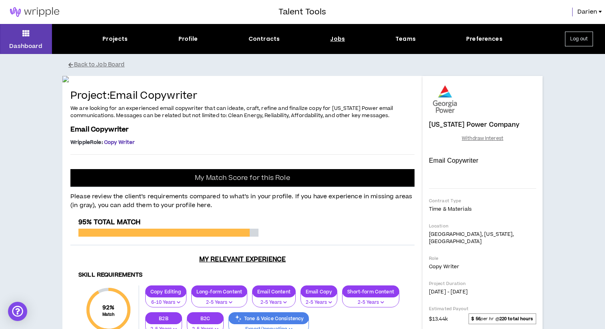
click at [333, 39] on div "Jobs" at bounding box center [337, 39] width 15 height 8
click at [336, 40] on div "Jobs" at bounding box center [337, 39] width 15 height 8
click at [28, 40] on button "Dashboard" at bounding box center [26, 39] width 52 height 30
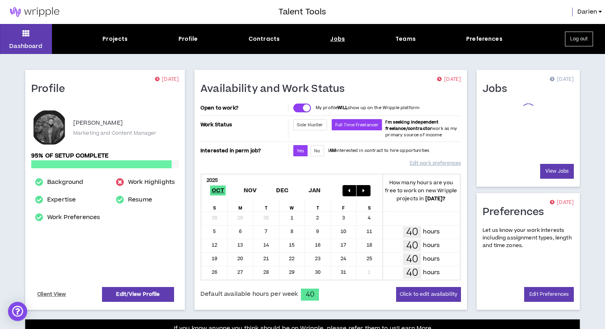
click at [337, 40] on div "Jobs" at bounding box center [337, 39] width 15 height 8
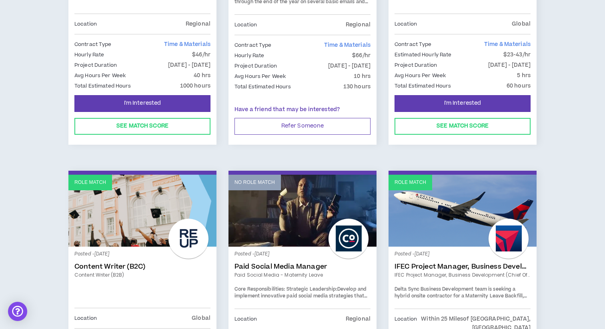
scroll to position [836, 0]
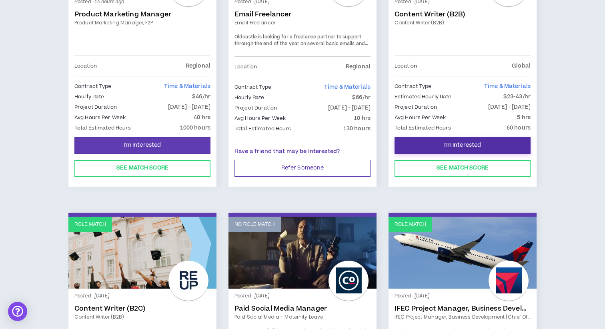
click at [418, 148] on button "I'm Interested" at bounding box center [462, 145] width 136 height 17
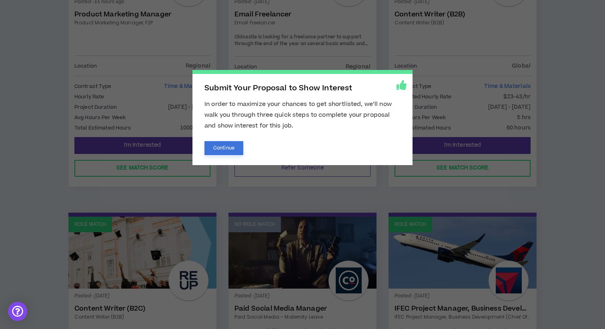
click at [235, 148] on button "Continue" at bounding box center [223, 148] width 39 height 14
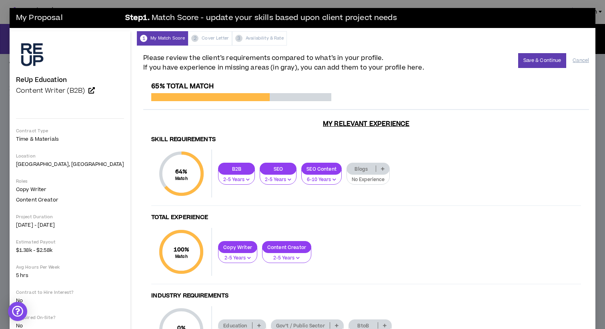
click at [381, 167] on icon at bounding box center [383, 169] width 4 height 4
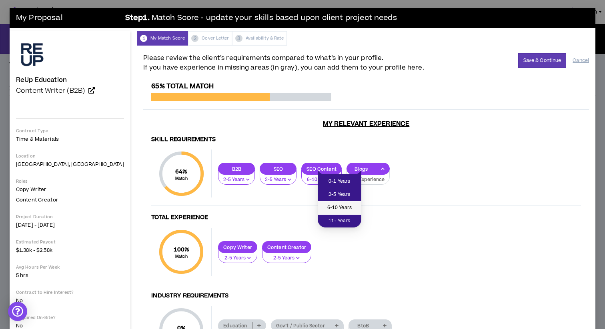
click at [349, 209] on span "6-10 Years" at bounding box center [339, 208] width 34 height 9
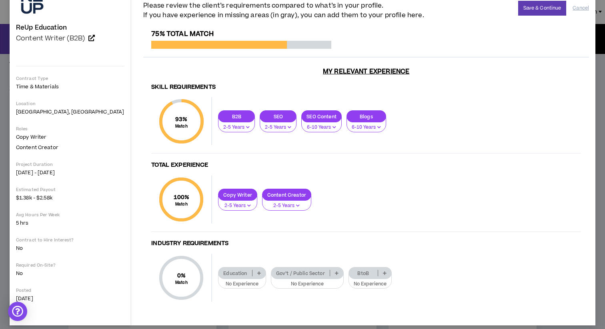
scroll to position [58, 0]
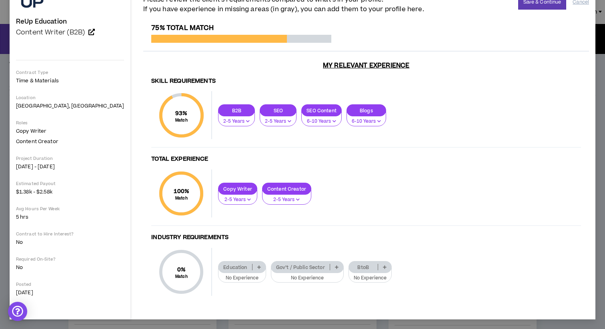
click at [252, 268] on p at bounding box center [258, 267] width 13 height 6
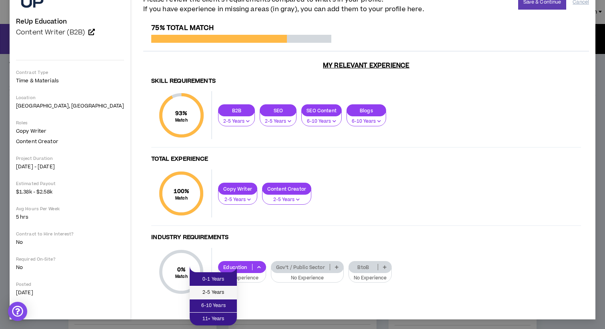
click at [229, 289] on span "2-5 Years" at bounding box center [213, 292] width 38 height 9
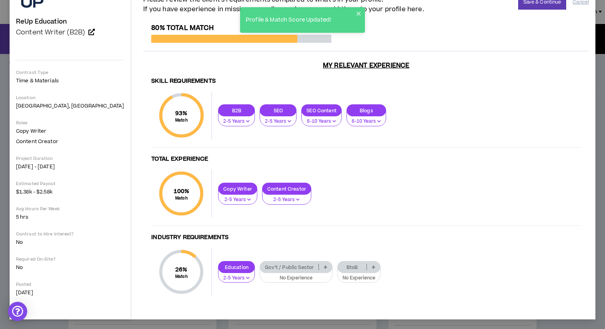
click at [319, 268] on p at bounding box center [325, 267] width 13 height 6
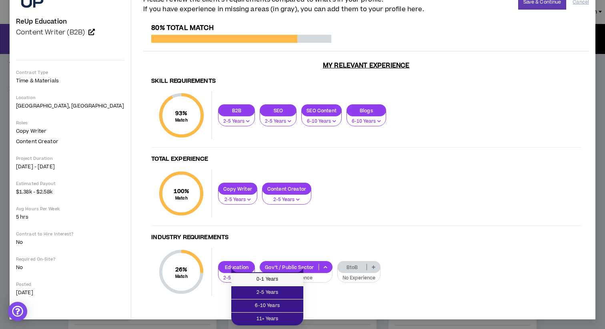
click at [289, 278] on span "0-1 Years" at bounding box center [267, 279] width 62 height 9
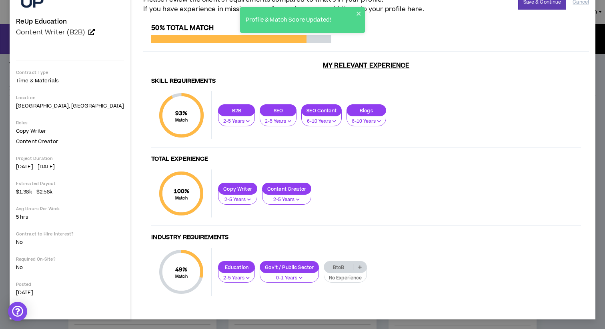
click at [358, 268] on icon at bounding box center [360, 267] width 4 height 4
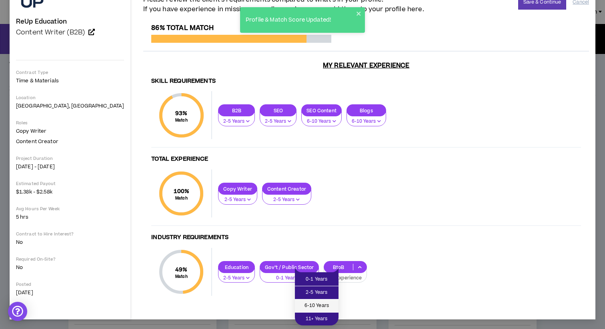
click at [324, 305] on span "6-10 Years" at bounding box center [317, 306] width 34 height 9
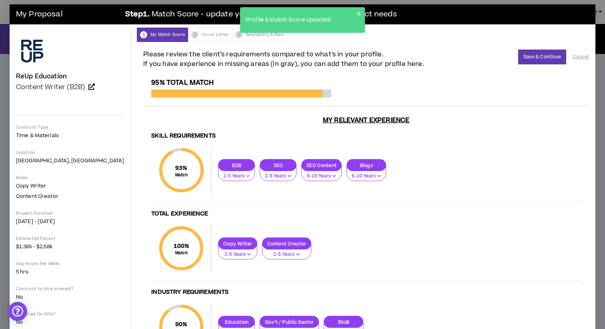
scroll to position [0, 0]
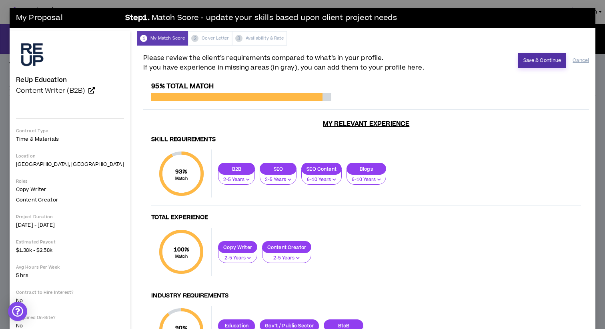
click at [531, 64] on button "Save & Continue" at bounding box center [542, 60] width 48 height 15
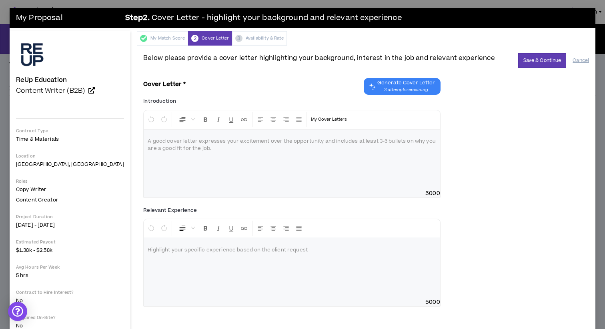
click at [377, 87] on span "3 attempts remaining" at bounding box center [406, 90] width 58 height 6
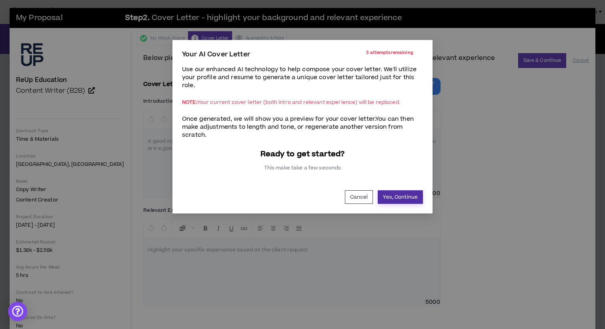
click at [394, 200] on button "Yes, Continue" at bounding box center [400, 197] width 45 height 14
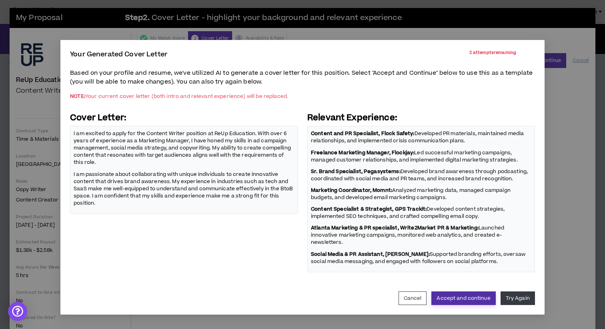
click at [486, 293] on button "Accept and continue" at bounding box center [463, 299] width 64 height 14
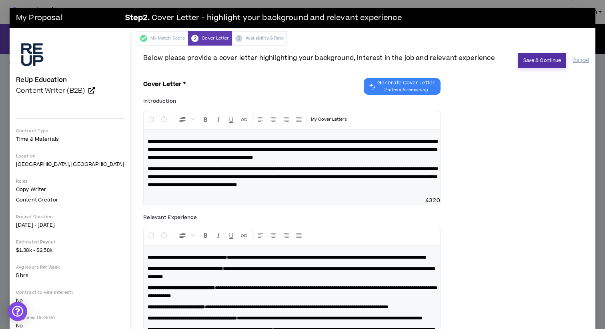
click at [539, 59] on button "Save & Continue" at bounding box center [542, 60] width 48 height 15
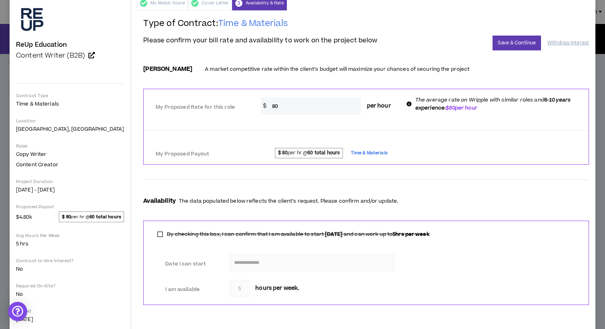
scroll to position [38, 0]
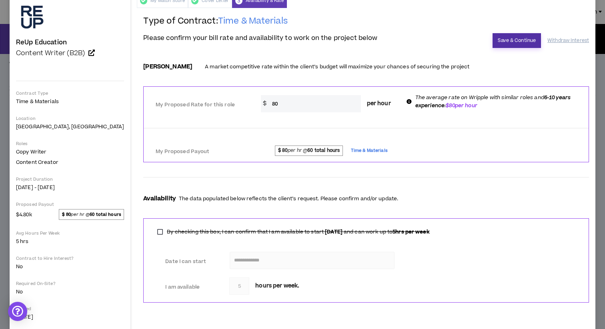
click at [510, 42] on button "Save & Continue" at bounding box center [516, 40] width 48 height 15
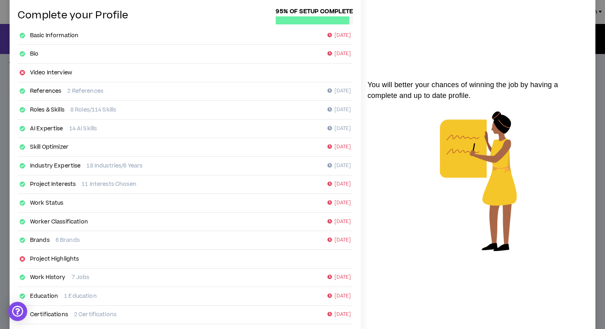
scroll to position [92, 0]
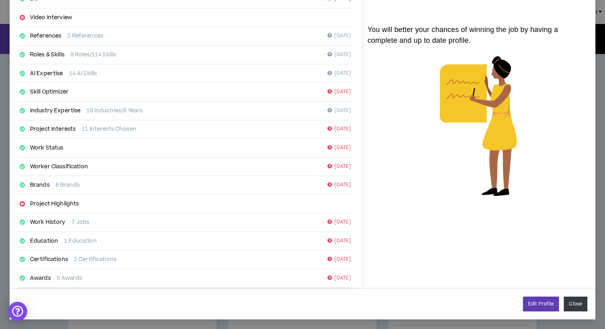
click at [575, 308] on button "Close" at bounding box center [576, 304] width 24 height 15
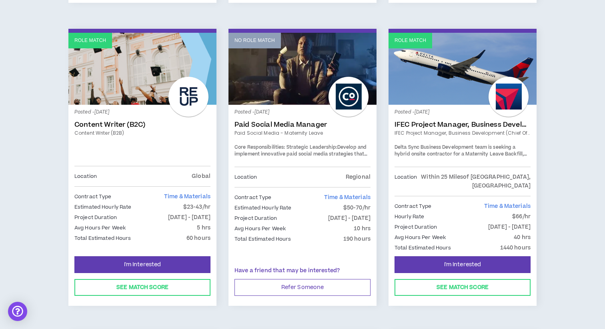
scroll to position [1020, 0]
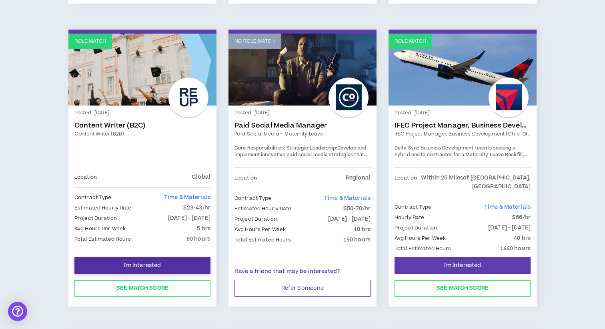
click at [181, 257] on button "I'm Interested" at bounding box center [142, 265] width 136 height 17
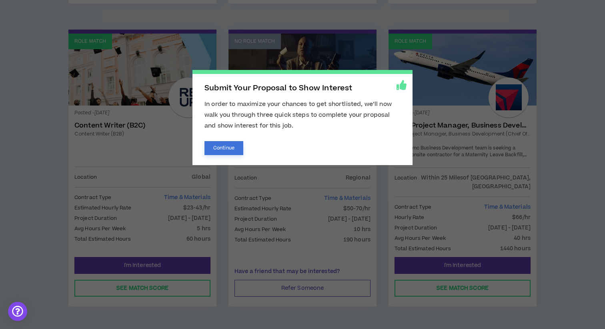
click at [218, 146] on button "Continue" at bounding box center [223, 148] width 39 height 14
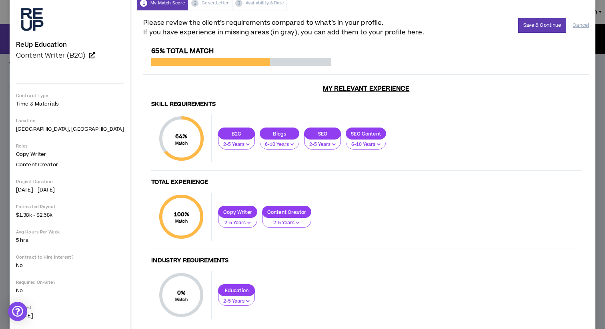
scroll to position [36, 0]
click at [223, 143] on p "2-5 Years" at bounding box center [236, 144] width 26 height 7
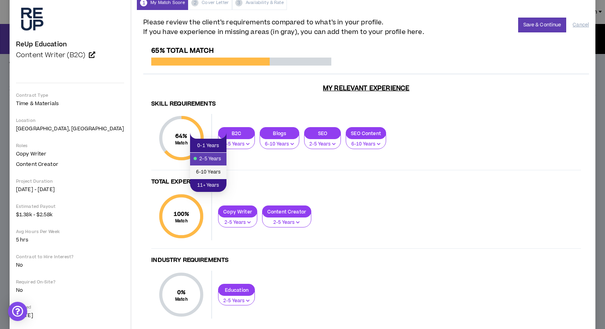
click at [214, 171] on span "6-10 Years" at bounding box center [208, 172] width 27 height 9
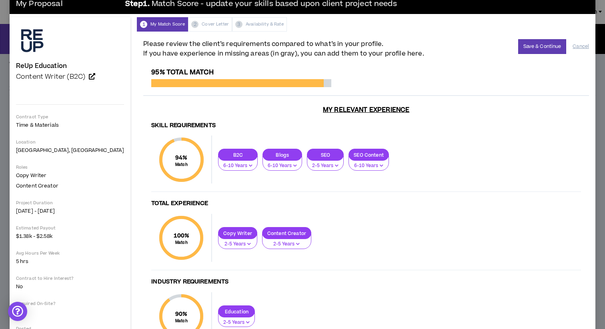
scroll to position [6, 0]
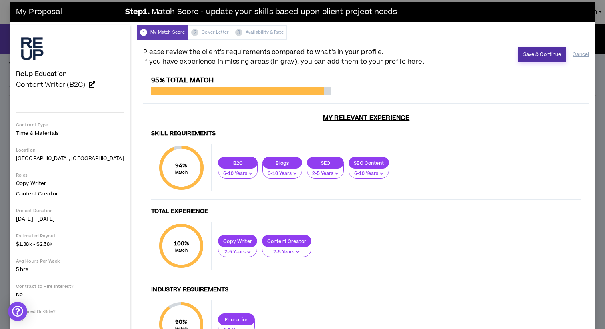
click at [548, 55] on button "Save & Continue" at bounding box center [542, 54] width 48 height 15
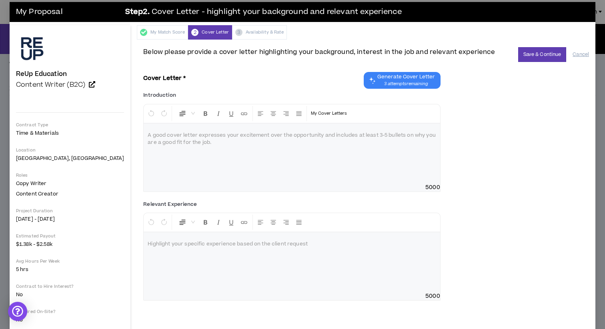
click at [397, 81] on span "3 attempts remaining" at bounding box center [406, 84] width 58 height 6
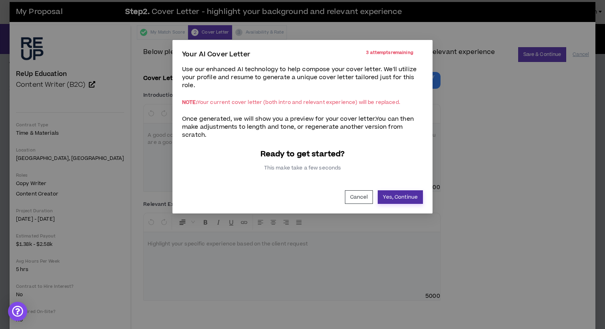
click at [394, 195] on button "Yes, Continue" at bounding box center [400, 197] width 45 height 14
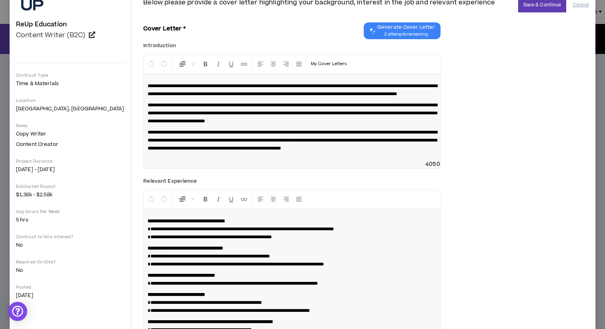
scroll to position [0, 0]
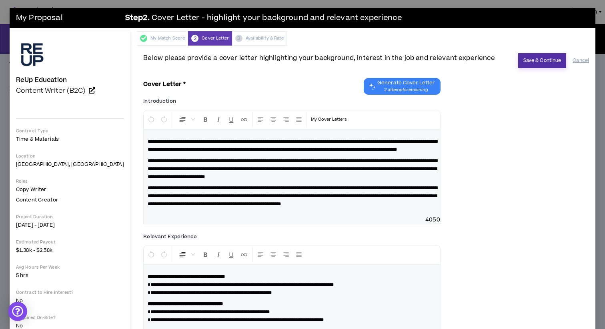
click at [539, 62] on button "Save & Continue" at bounding box center [542, 60] width 48 height 15
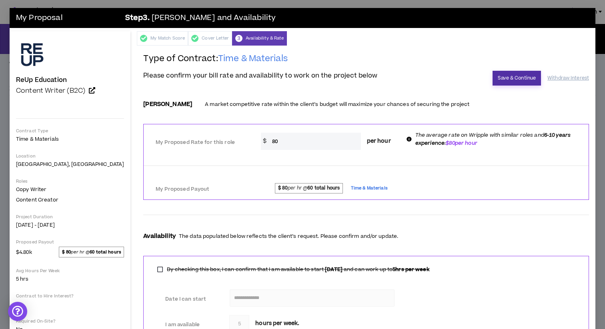
click at [521, 77] on button "Save & Continue" at bounding box center [516, 78] width 48 height 15
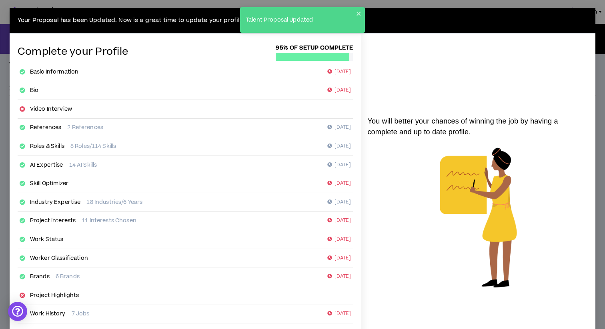
scroll to position [92, 0]
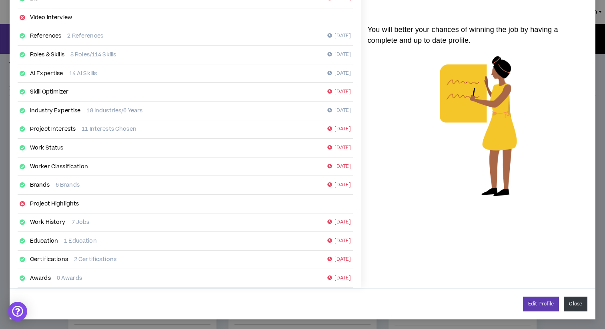
click at [573, 301] on button "Close" at bounding box center [576, 304] width 24 height 15
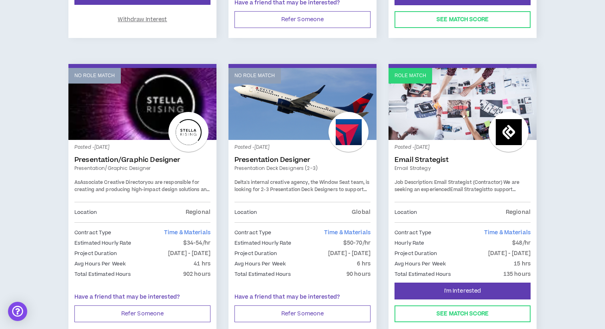
scroll to position [1289, 0]
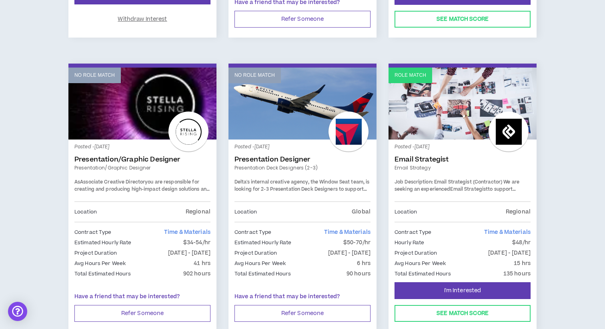
click at [455, 84] on link "Role Match" at bounding box center [462, 104] width 148 height 72
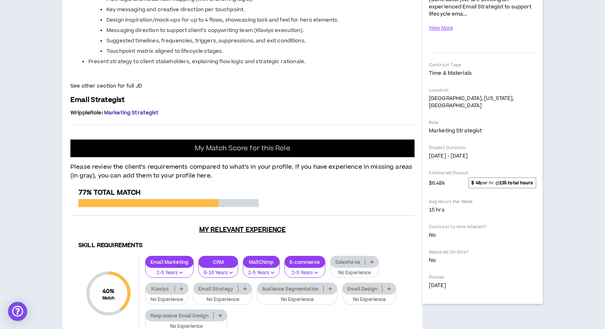
scroll to position [187, 0]
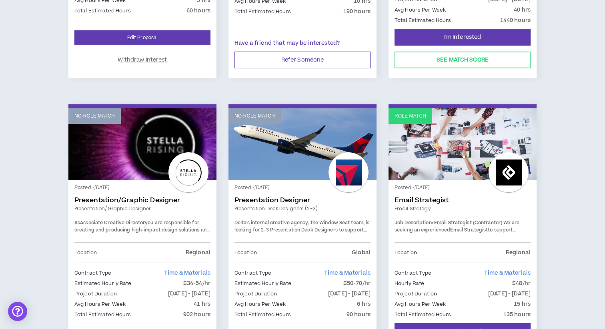
scroll to position [1346, 0]
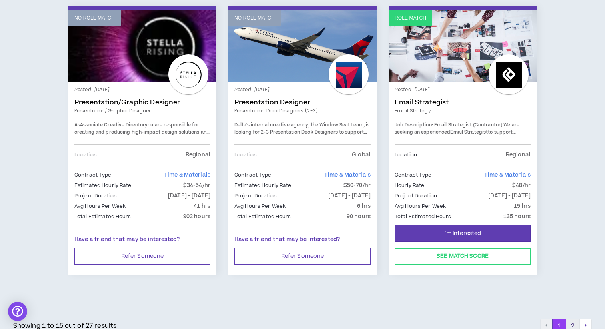
click at [570, 319] on button "2" at bounding box center [573, 326] width 14 height 14
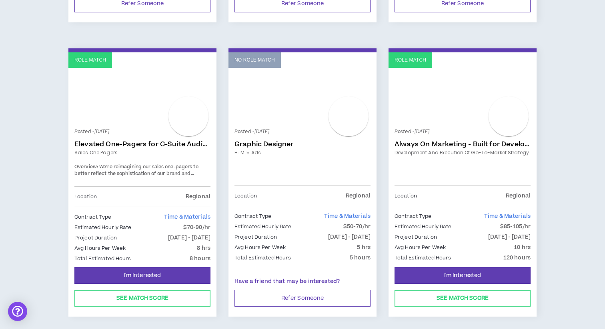
scroll to position [1051, 0]
